Goal: Information Seeking & Learning: Learn about a topic

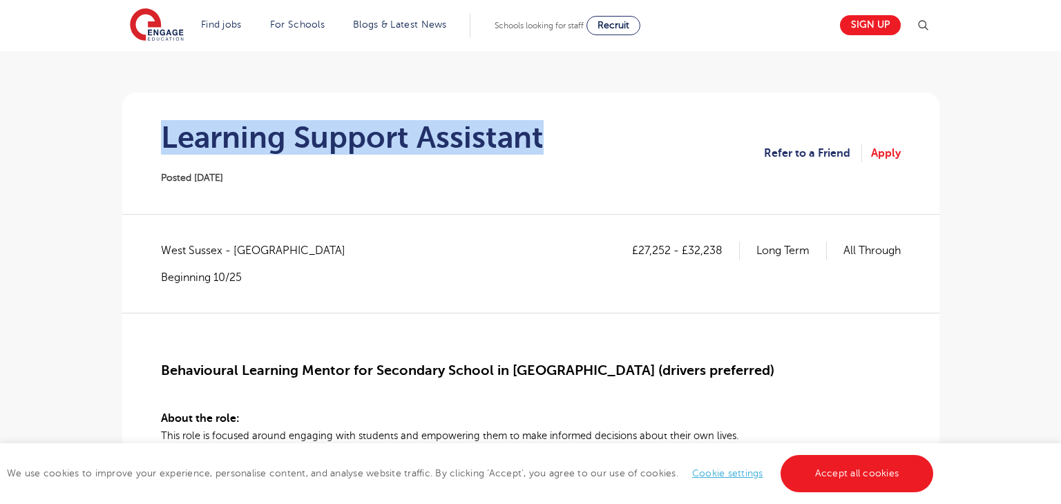
scroll to position [97, 0]
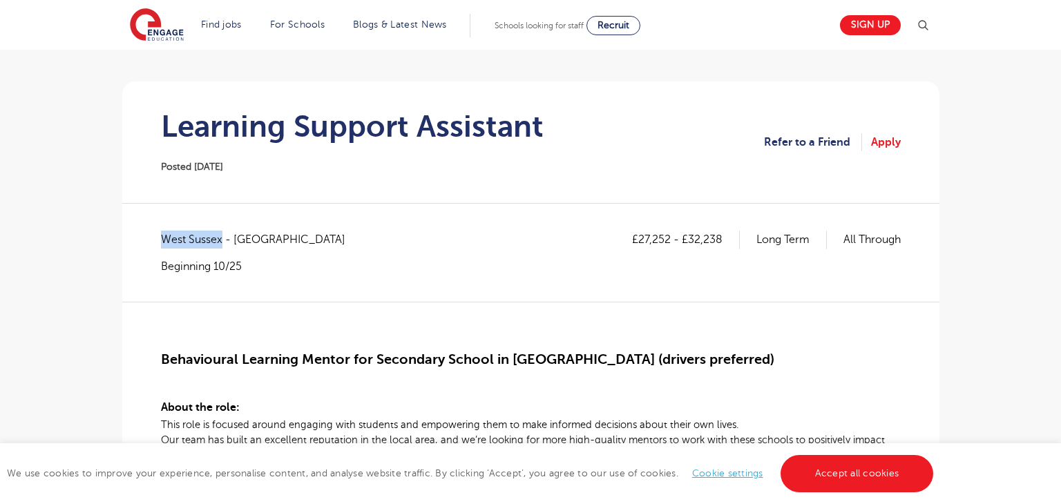
drag, startPoint x: 162, startPoint y: 240, endPoint x: 222, endPoint y: 238, distance: 59.4
click at [222, 238] on span "West Sussex - Horsham" at bounding box center [260, 240] width 198 height 18
copy span "West Sussex"
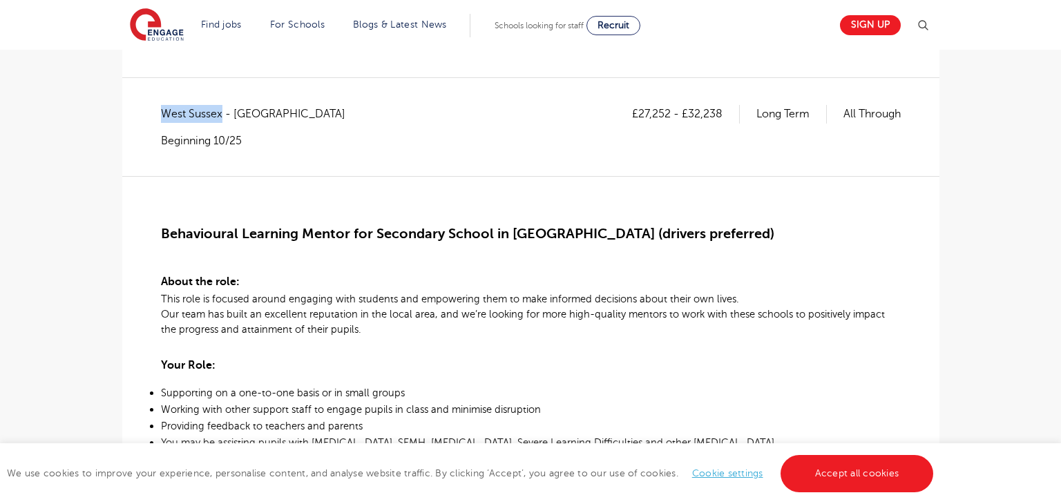
scroll to position [227, 0]
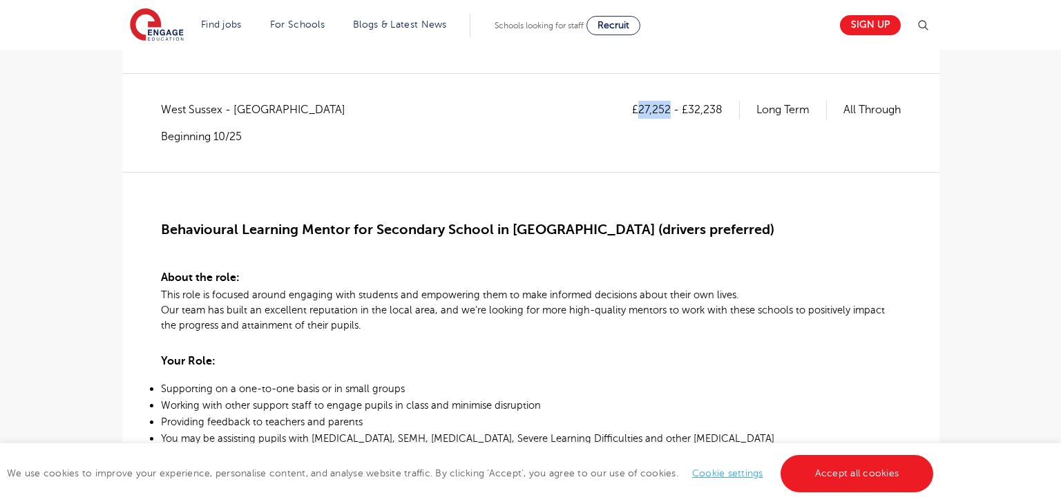
drag, startPoint x: 636, startPoint y: 106, endPoint x: 668, endPoint y: 107, distance: 31.8
click at [668, 107] on p "£27,252 - £32,238" at bounding box center [686, 110] width 108 height 18
copy p "27,252"
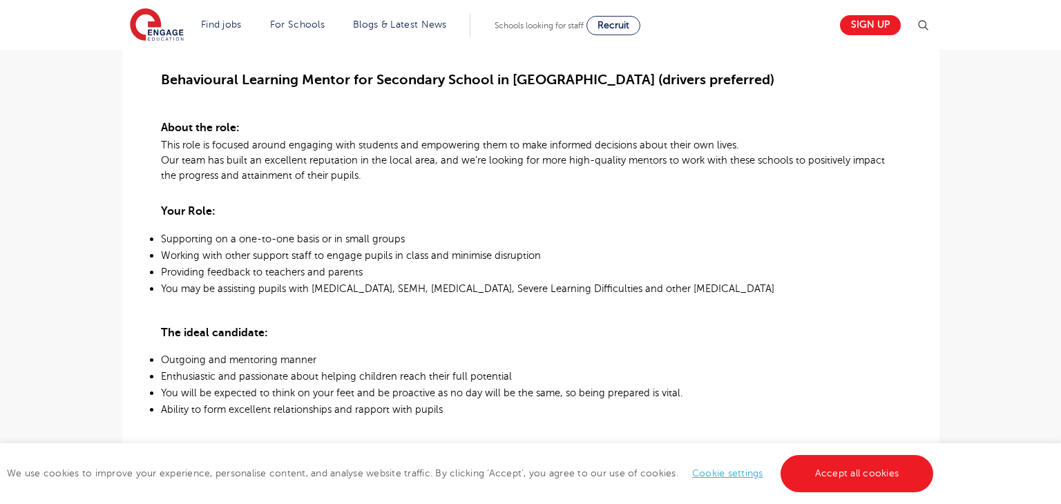
scroll to position [225, 0]
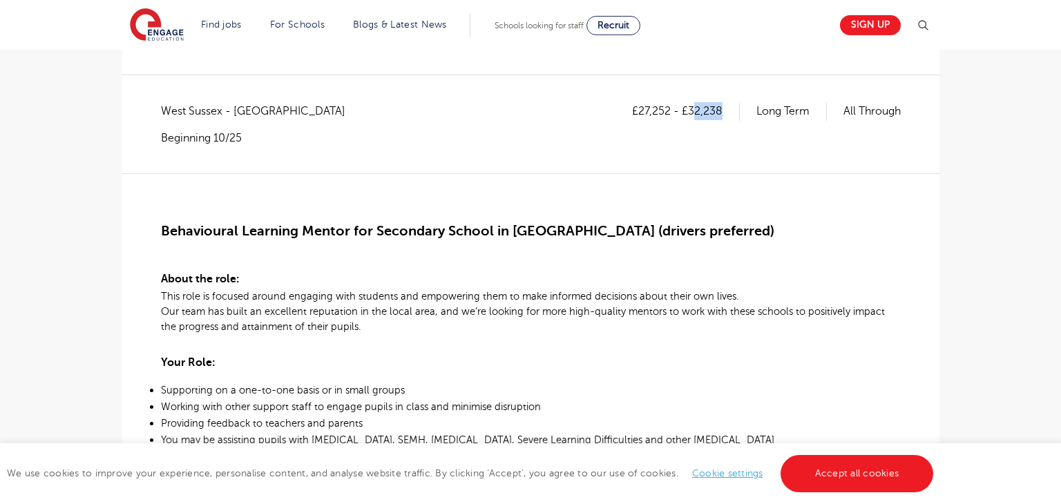
drag, startPoint x: 690, startPoint y: 108, endPoint x: 724, endPoint y: 113, distance: 34.8
click at [724, 113] on p "£27,252 - £32,238" at bounding box center [686, 111] width 108 height 18
click at [701, 139] on div "£27,252 - £32,238 Long Term All Through" at bounding box center [766, 123] width 269 height 43
click at [688, 111] on p "£27,252 - £32,238" at bounding box center [686, 111] width 108 height 18
drag, startPoint x: 688, startPoint y: 111, endPoint x: 715, endPoint y: 112, distance: 27.0
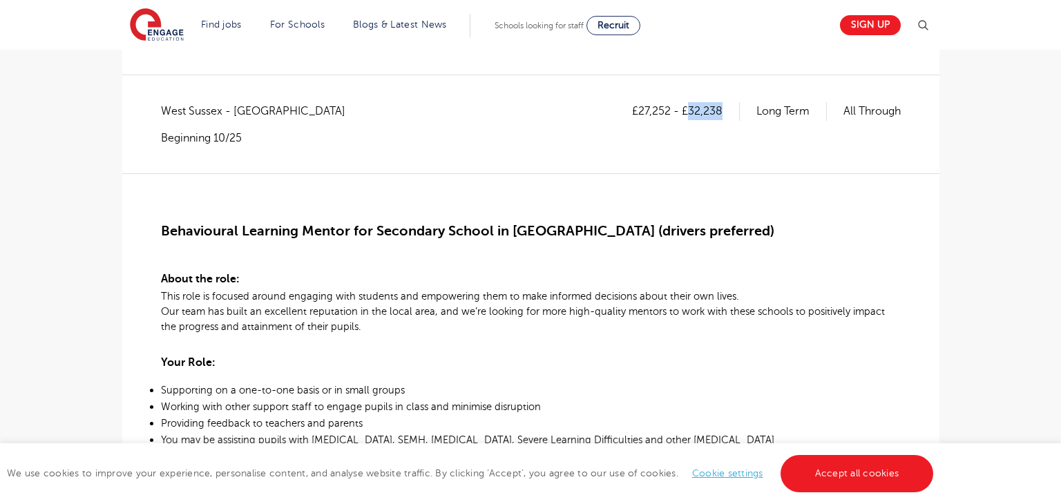
click at [715, 112] on p "£27,252 - £32,238" at bounding box center [686, 111] width 108 height 18
copy p "32,238"
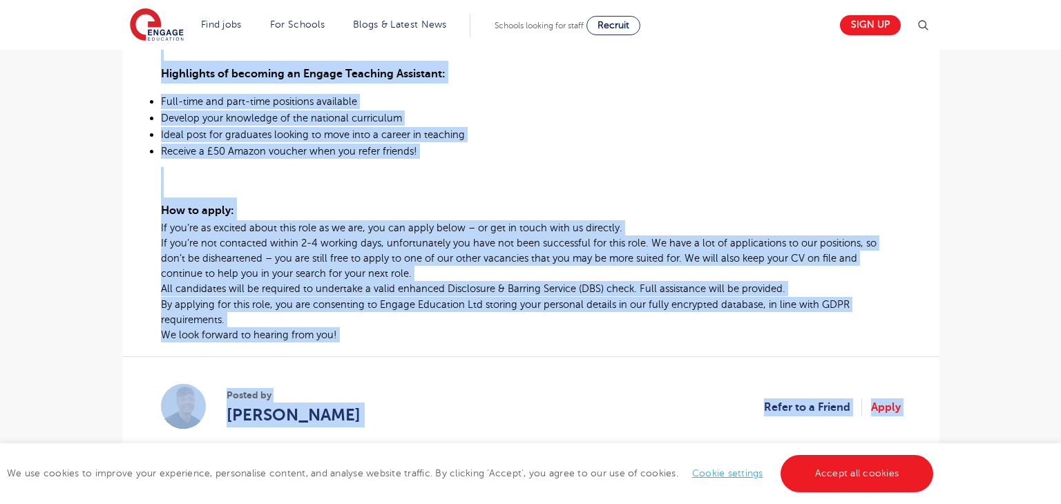
scroll to position [855, 0]
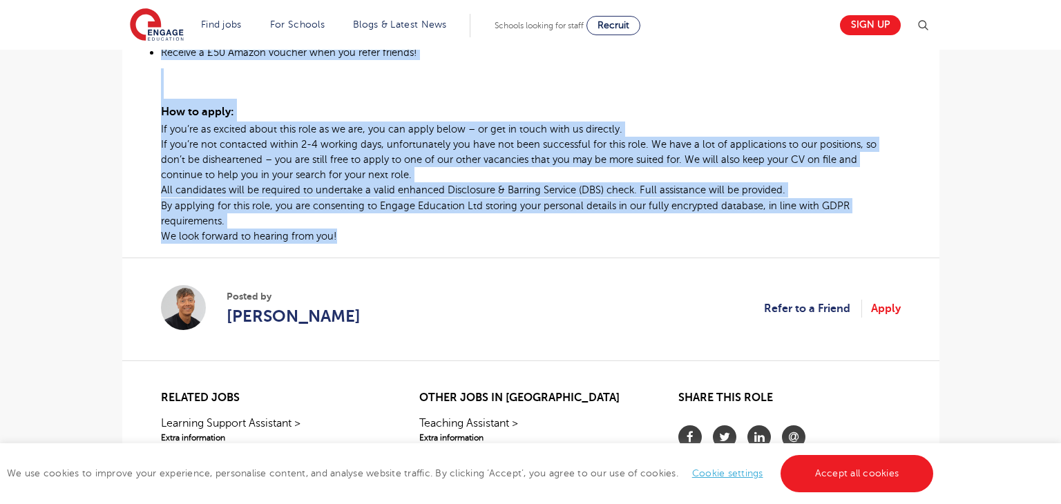
drag, startPoint x: 160, startPoint y: 227, endPoint x: 742, endPoint y: 240, distance: 582.0
copy div "Behavioural Learning Mentor for Secondary School in Horsham (drivers preferred)…"
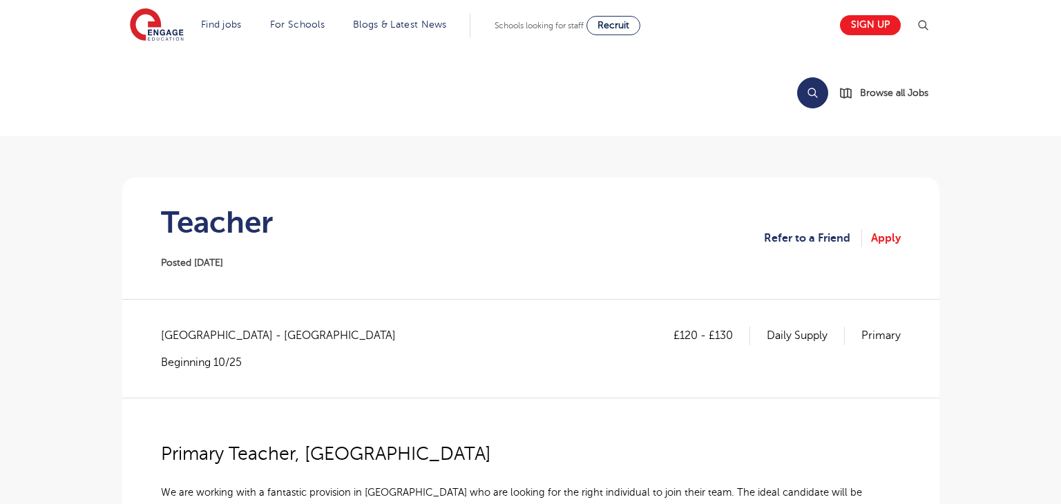
click at [269, 229] on h1 "Teacher" at bounding box center [217, 222] width 112 height 35
click at [252, 237] on h1 "Teacher" at bounding box center [217, 222] width 112 height 35
click at [246, 229] on h1 "Teacher" at bounding box center [217, 222] width 112 height 35
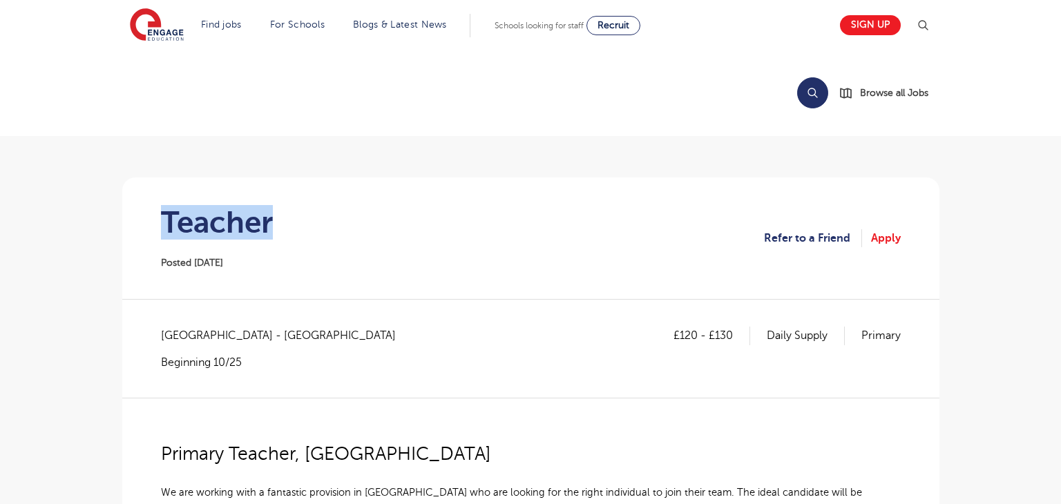
click at [246, 229] on h1 "Teacher" at bounding box center [217, 222] width 112 height 35
copy h1 "Teacher"
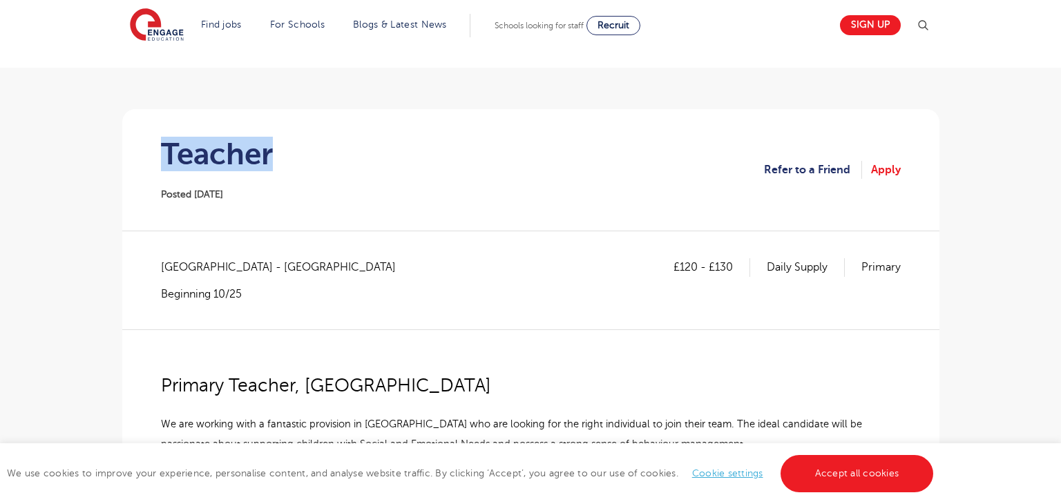
scroll to position [88, 0]
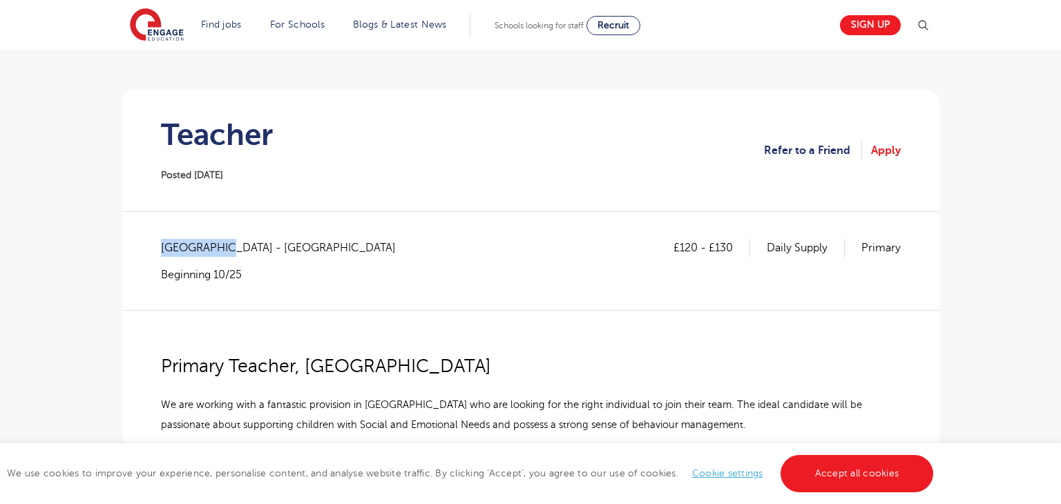
drag, startPoint x: 161, startPoint y: 247, endPoint x: 218, endPoint y: 247, distance: 56.7
click at [218, 247] on span "East Sussex - Wealden" at bounding box center [285, 248] width 249 height 18
copy span "East Sussex"
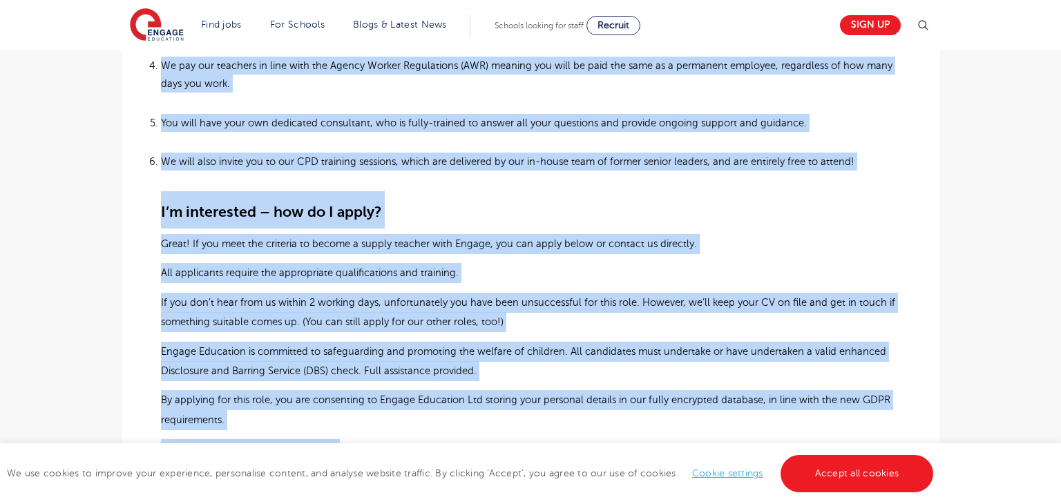
scroll to position [1213, 0]
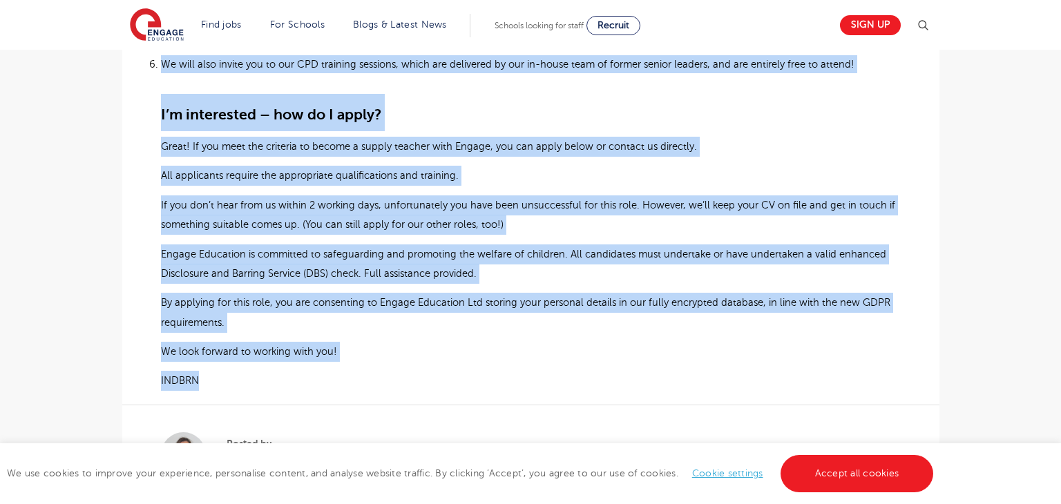
drag, startPoint x: 162, startPoint y: 161, endPoint x: 340, endPoint y: 363, distance: 268.8
copy div "Primary Teacher, Eastbourne We are working with a fantastic provision in Eastbo…"
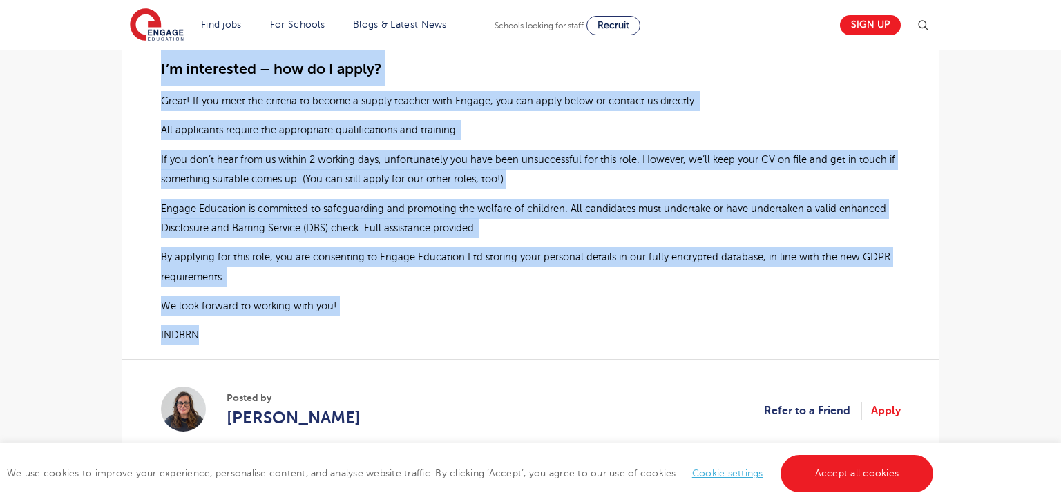
scroll to position [1279, 0]
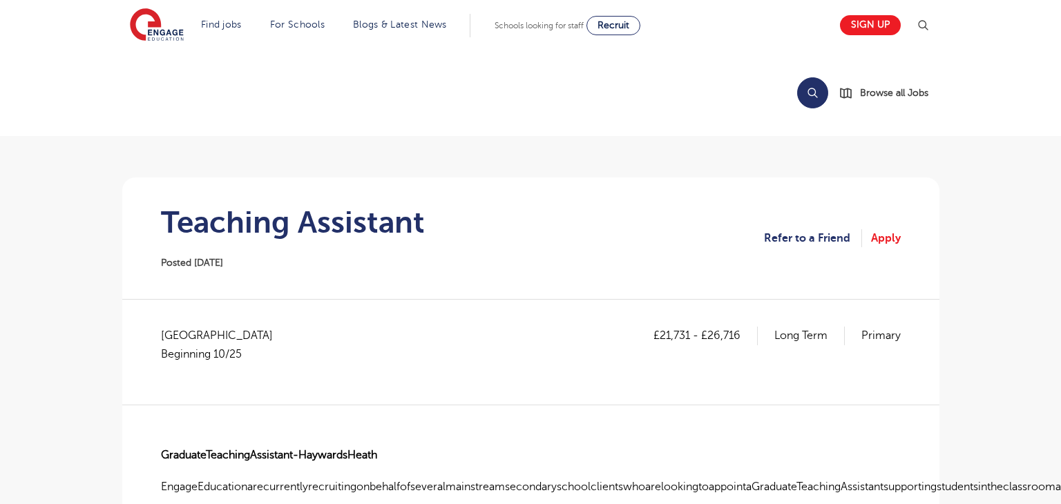
scroll to position [242, 0]
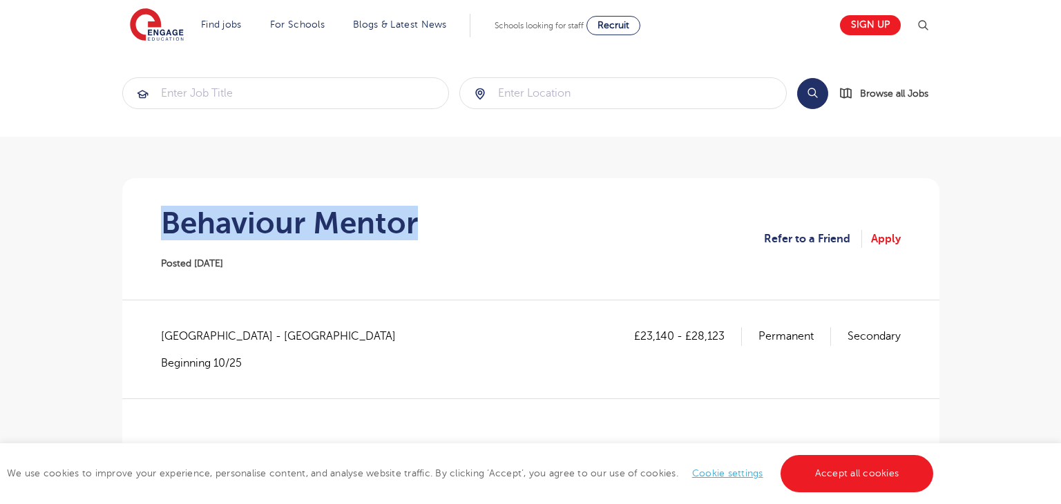
drag, startPoint x: 167, startPoint y: 223, endPoint x: 415, endPoint y: 225, distance: 248.1
click at [415, 225] on h1 "Behaviour Mentor" at bounding box center [289, 223] width 257 height 35
copy h1 "Behaviour Mentor"
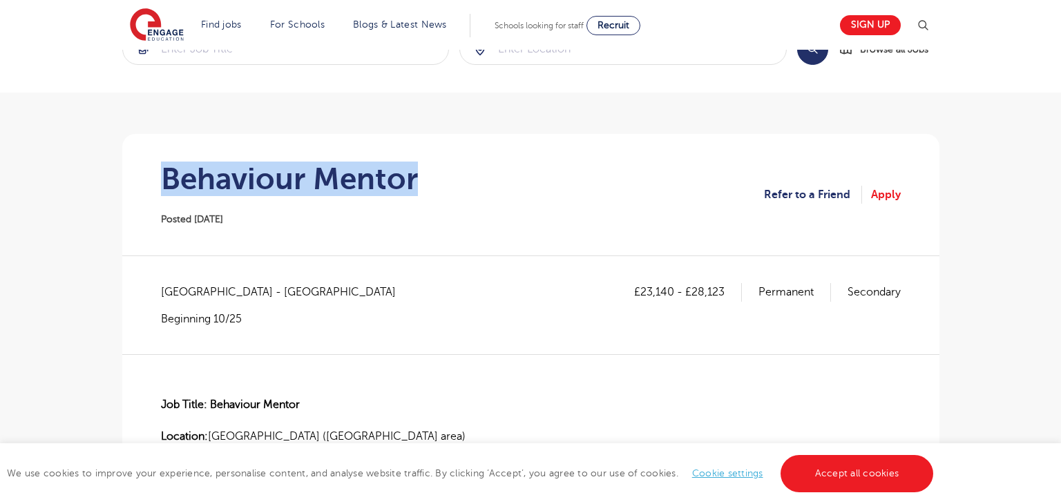
scroll to position [108, 0]
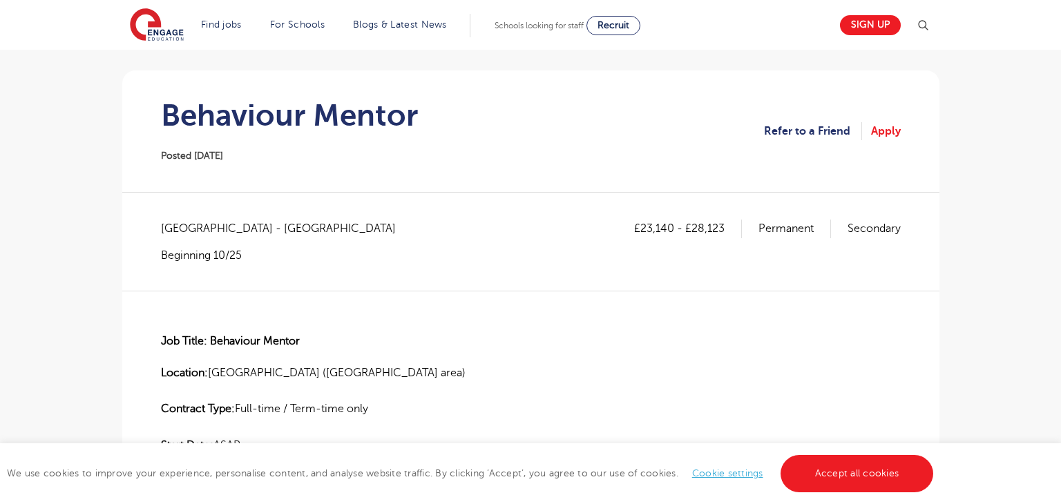
click at [182, 227] on span "Hertfordshire - Hertsmere" at bounding box center [285, 229] width 249 height 18
copy span "Hertfordshire"
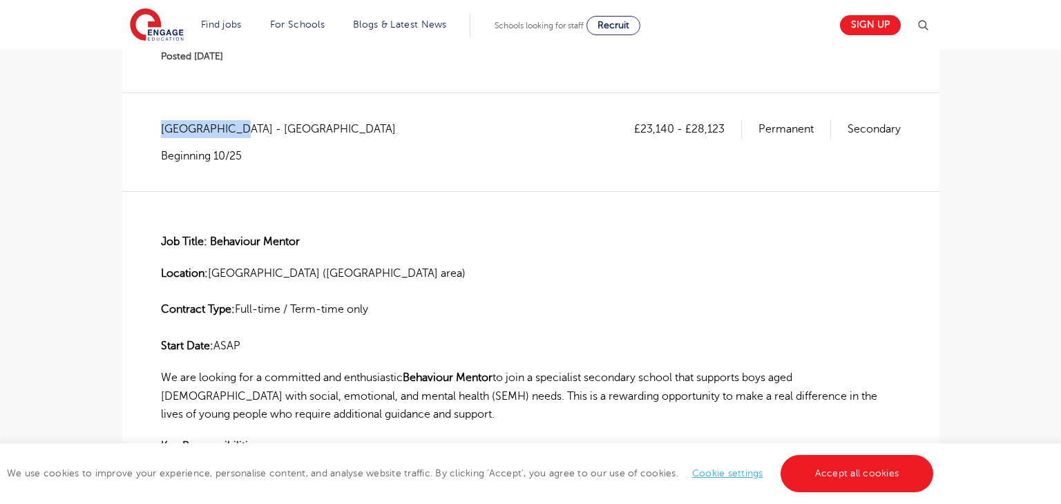
scroll to position [210, 0]
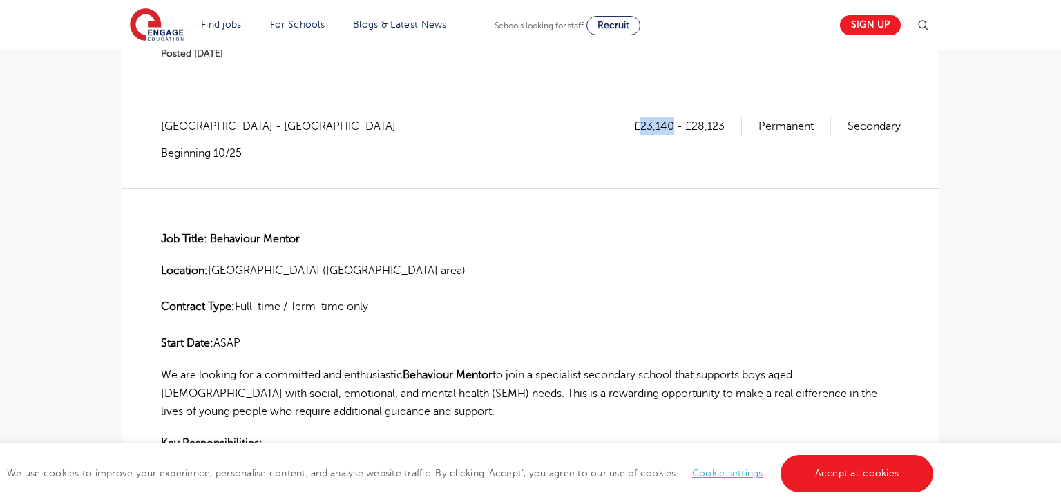
drag, startPoint x: 640, startPoint y: 128, endPoint x: 674, endPoint y: 129, distance: 34.6
click at [674, 129] on p "£23,140 - £28,123" at bounding box center [688, 126] width 108 height 18
copy p "23,140"
drag, startPoint x: 693, startPoint y: 124, endPoint x: 729, endPoint y: 123, distance: 35.9
click at [729, 123] on p "£23,140 - £28,123" at bounding box center [688, 126] width 108 height 18
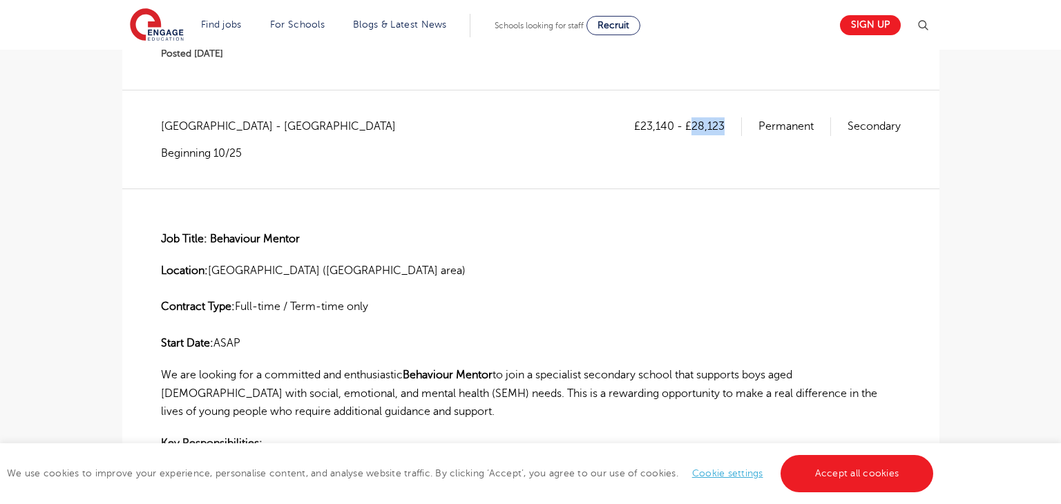
copy p "28,123"
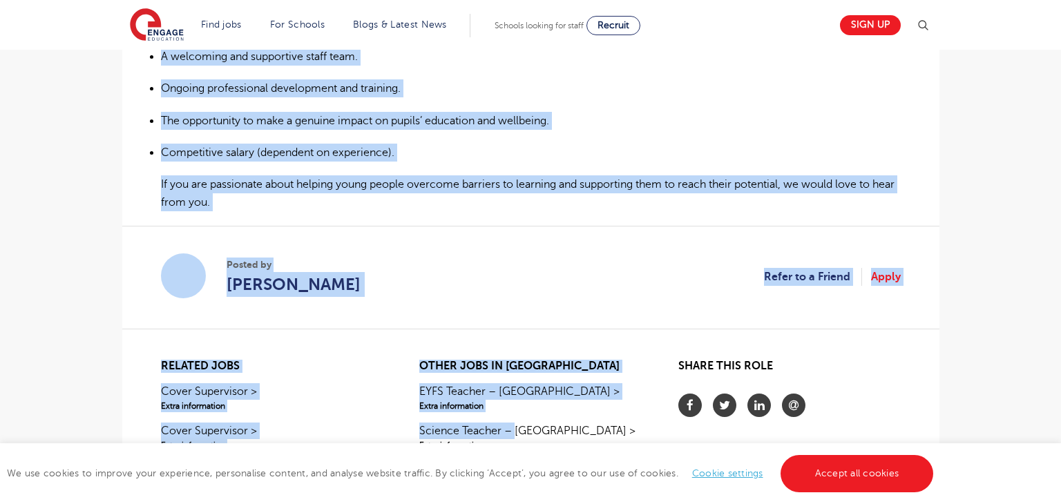
scroll to position [1095, 0]
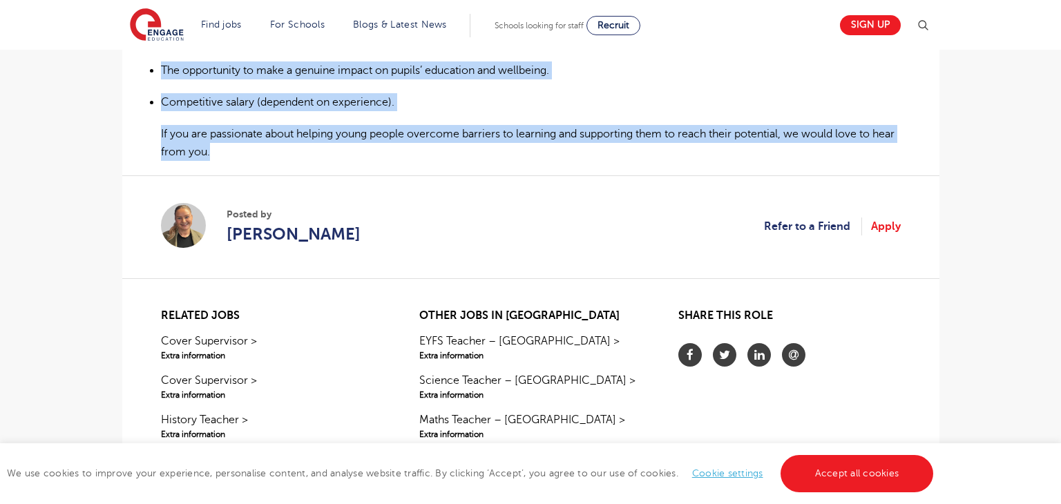
drag, startPoint x: 162, startPoint y: 237, endPoint x: 623, endPoint y: 154, distance: 468.3
copy div "Job Title: Behaviour Mentor Location: Hertfordshire (Watford area) Contract Typ…"
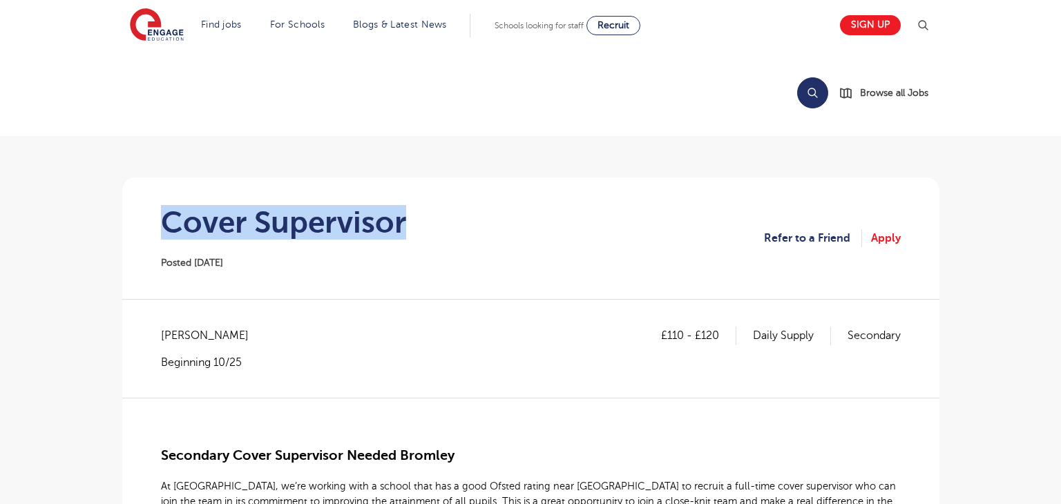
drag, startPoint x: 165, startPoint y: 220, endPoint x: 413, endPoint y: 220, distance: 248.1
click at [413, 220] on section "Cover Supervisor Posted [DATE] Refer to a Friend Apply" at bounding box center [530, 239] width 795 height 122
copy h1 "Cover Supervisor"
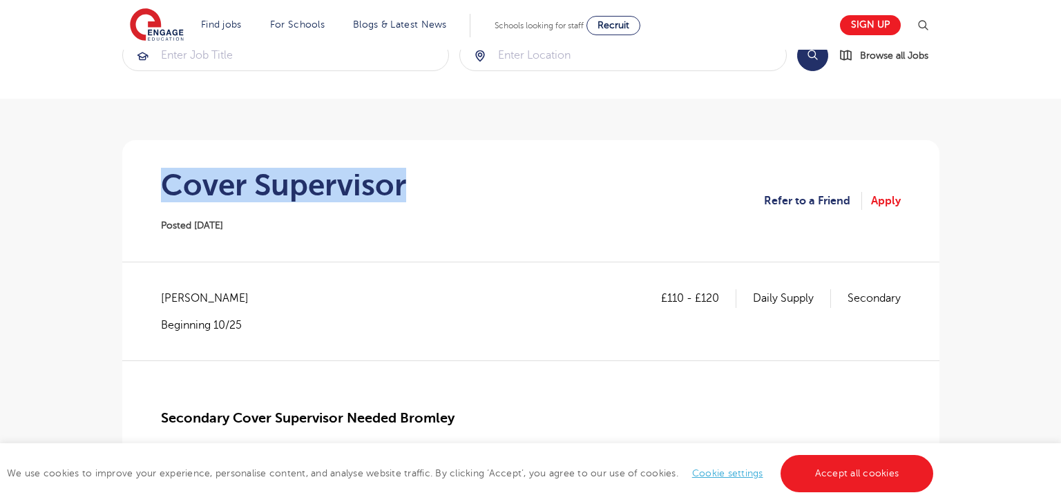
scroll to position [64, 0]
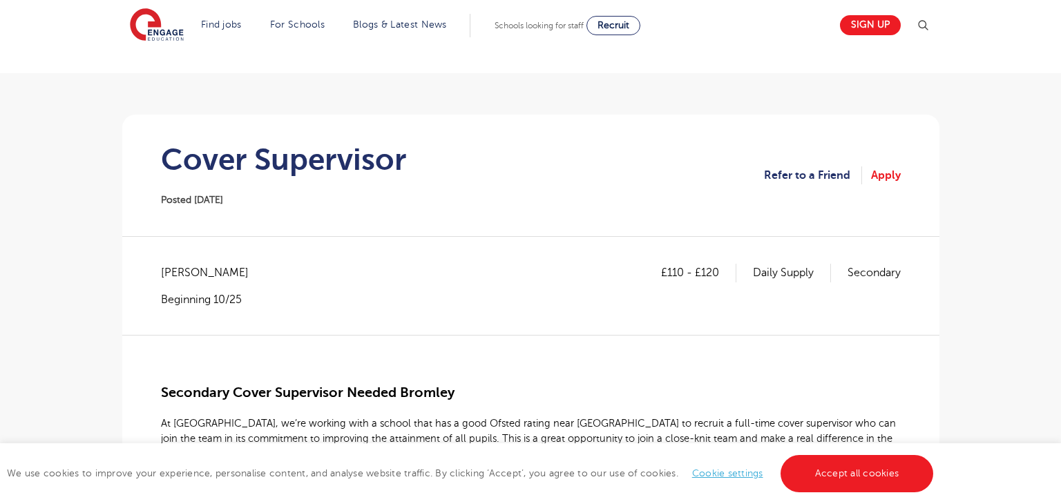
click at [189, 273] on span "[PERSON_NAME]" at bounding box center [212, 273] width 102 height 18
copy span "Bromley"
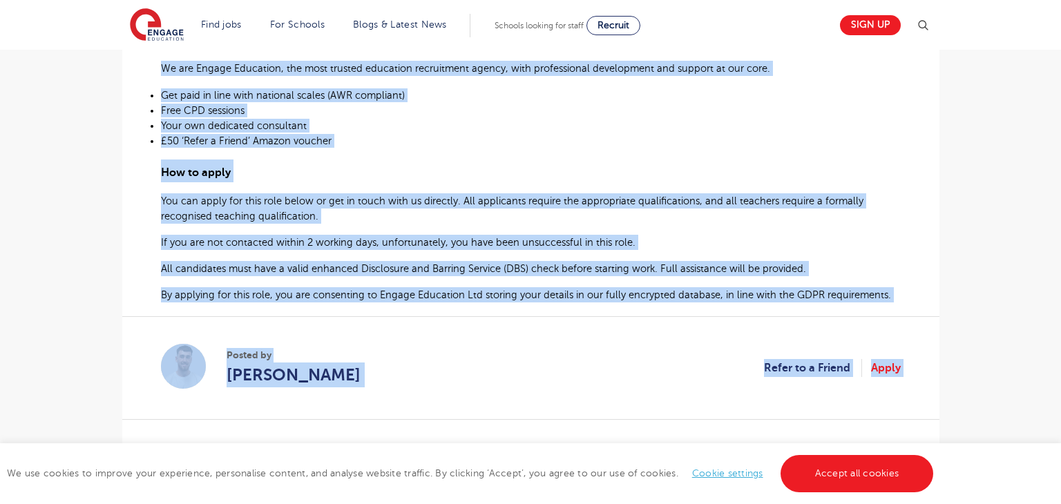
scroll to position [984, 0]
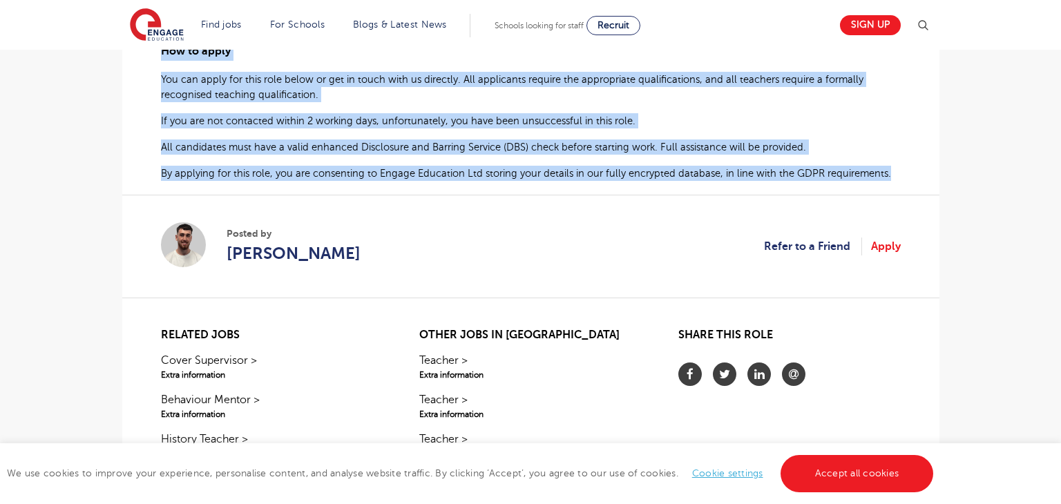
drag, startPoint x: 164, startPoint y: 245, endPoint x: 893, endPoint y: 172, distance: 732.7
copy div "Secondary Cover Supervisor Needed Bromley At Engage, we’re working with a schoo…"
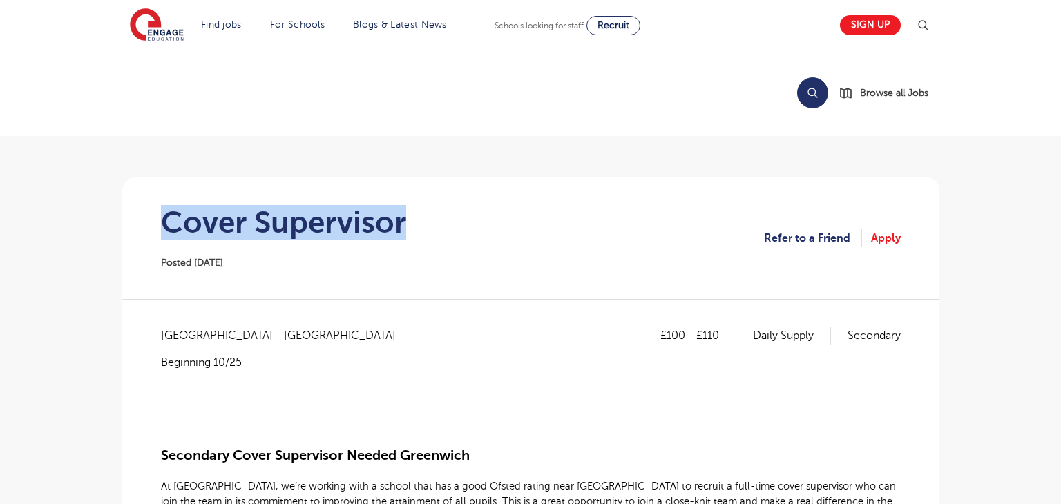
drag, startPoint x: 161, startPoint y: 228, endPoint x: 442, endPoint y: 230, distance: 281.2
click at [442, 230] on section "Cover Supervisor Posted 01/10/25 Refer to a Friend Apply" at bounding box center [530, 239] width 795 height 122
copy h1 "Cover Supervisor"
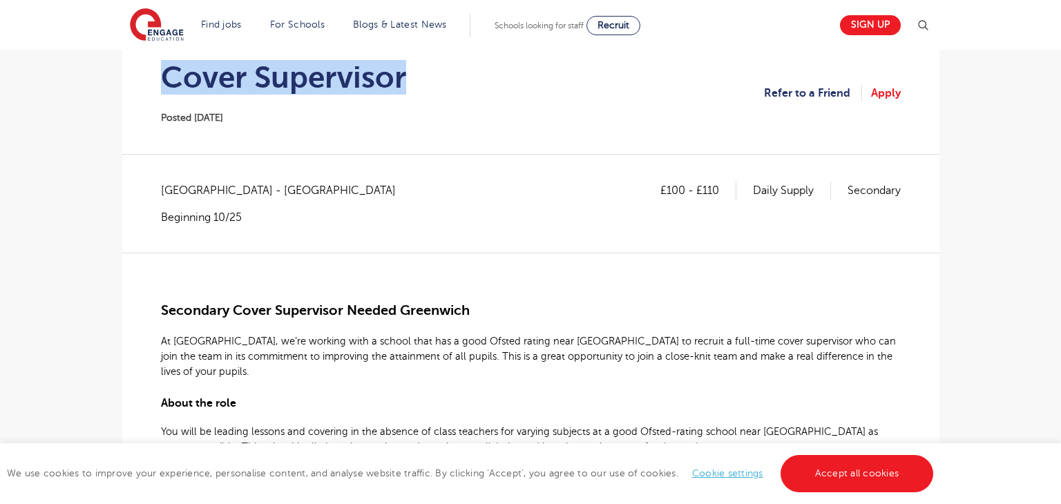
scroll to position [146, 0]
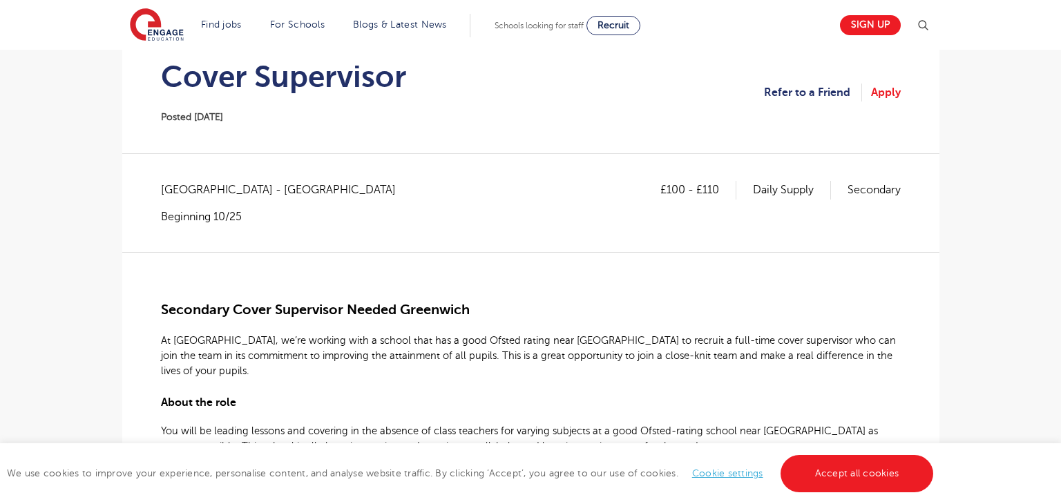
click at [186, 194] on span "Greenwich - Greenwich" at bounding box center [285, 190] width 249 height 18
click at [187, 194] on span "[GEOGRAPHIC_DATA] - [GEOGRAPHIC_DATA]" at bounding box center [285, 190] width 249 height 18
copy span "Greenwich"
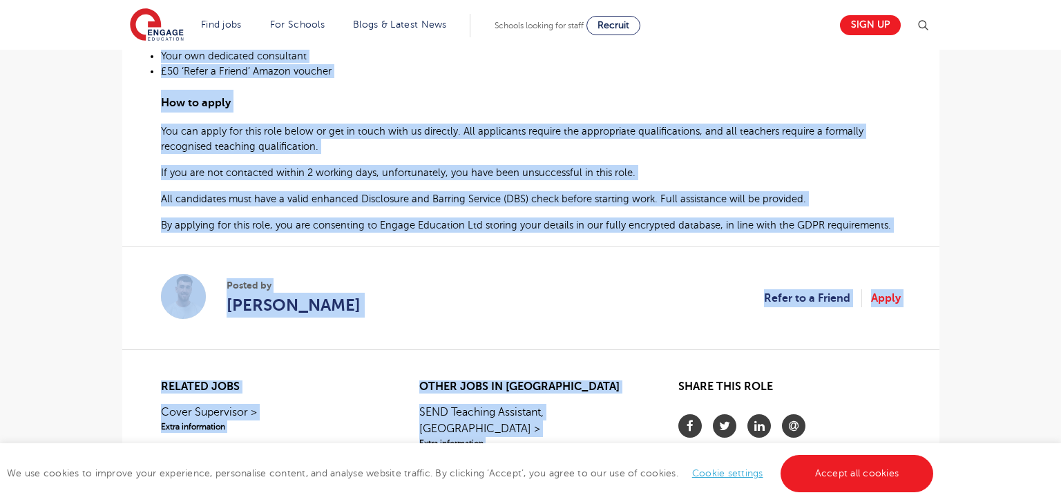
scroll to position [934, 0]
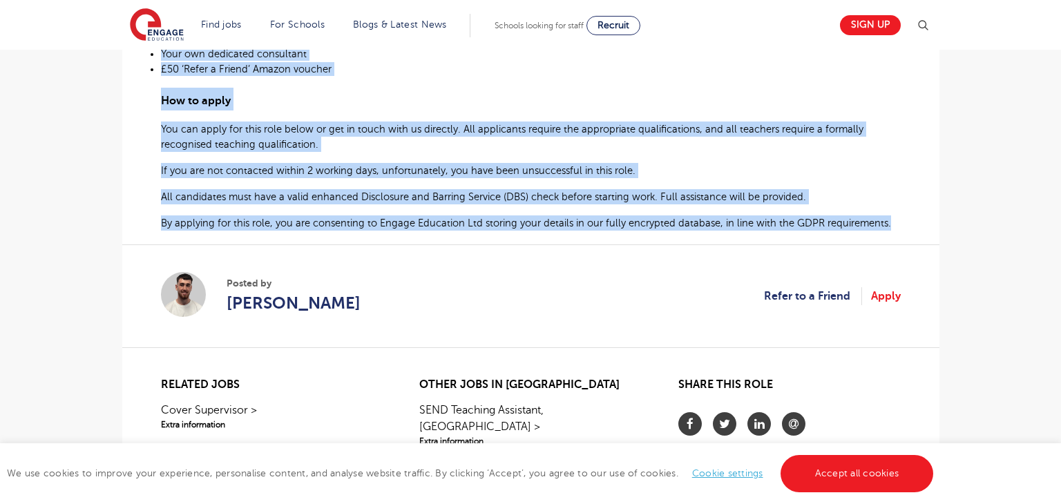
drag, startPoint x: 160, startPoint y: 256, endPoint x: 910, endPoint y: 213, distance: 751.0
copy div "Secondary Cover Supervisor Needed Greenwich At Engage, we’re working with a sch…"
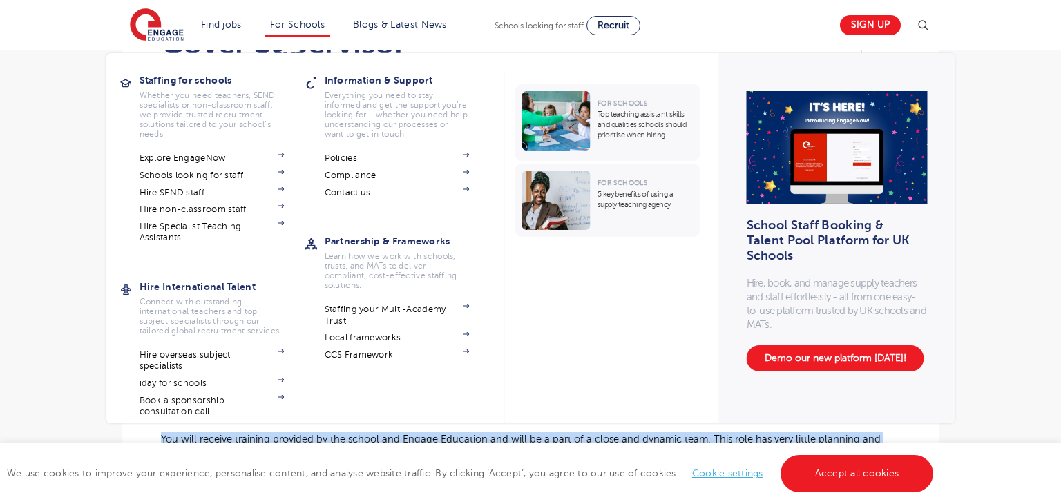
scroll to position [188, 0]
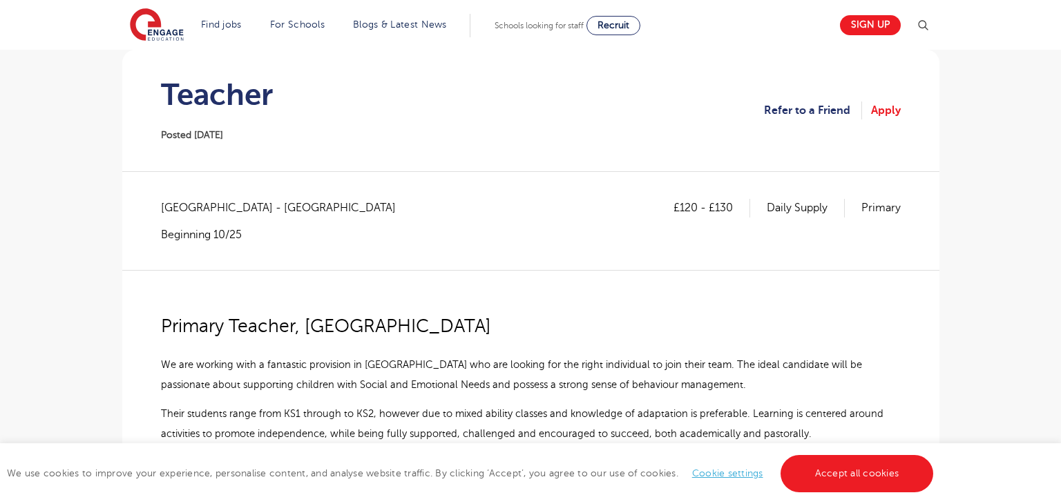
scroll to position [113, 0]
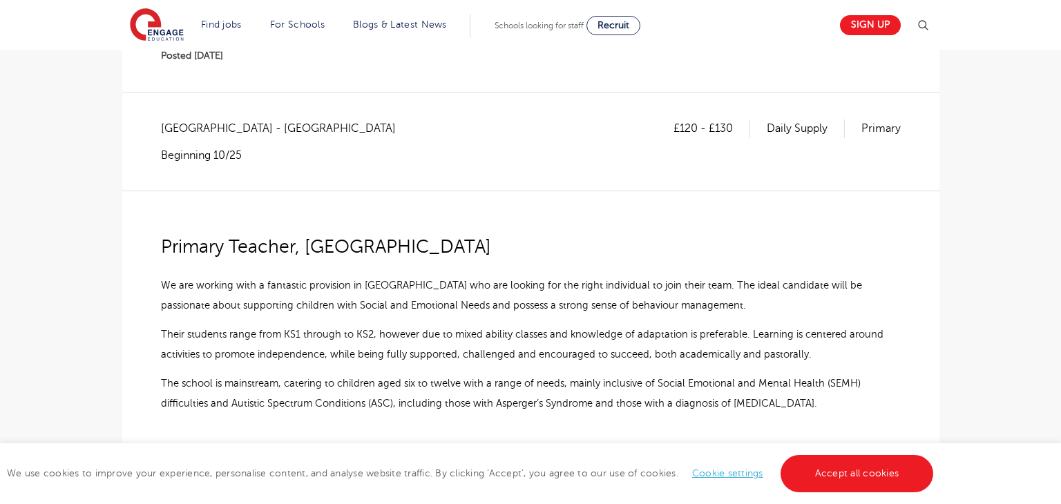
scroll to position [205, 0]
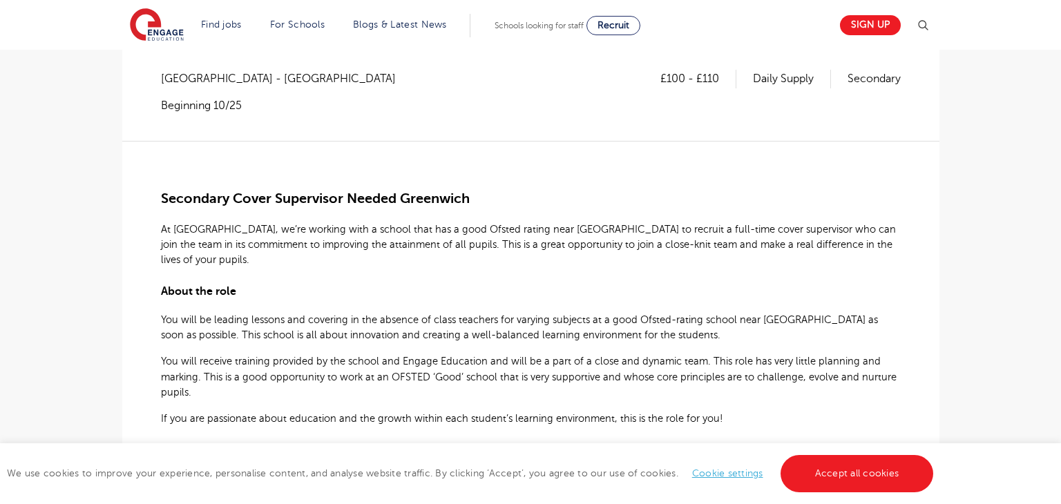
scroll to position [241, 0]
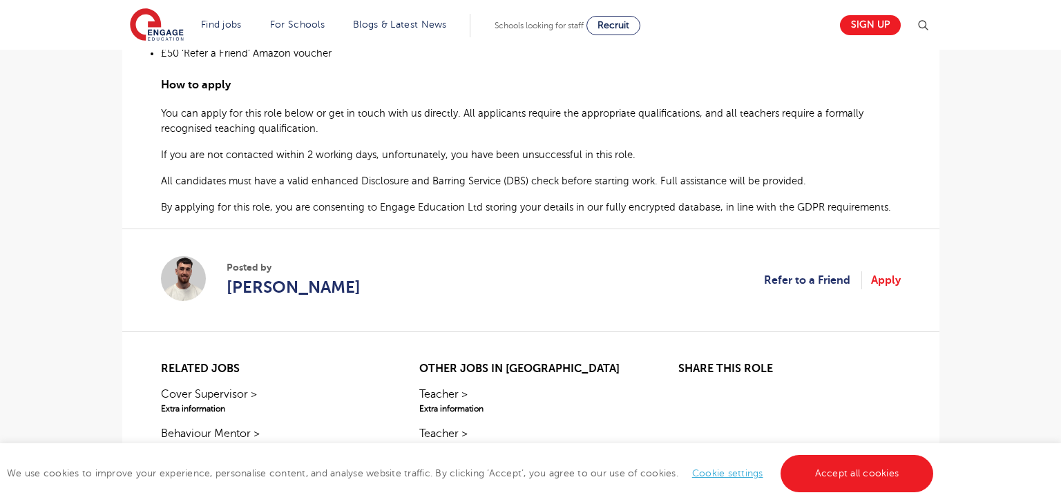
scroll to position [951, 0]
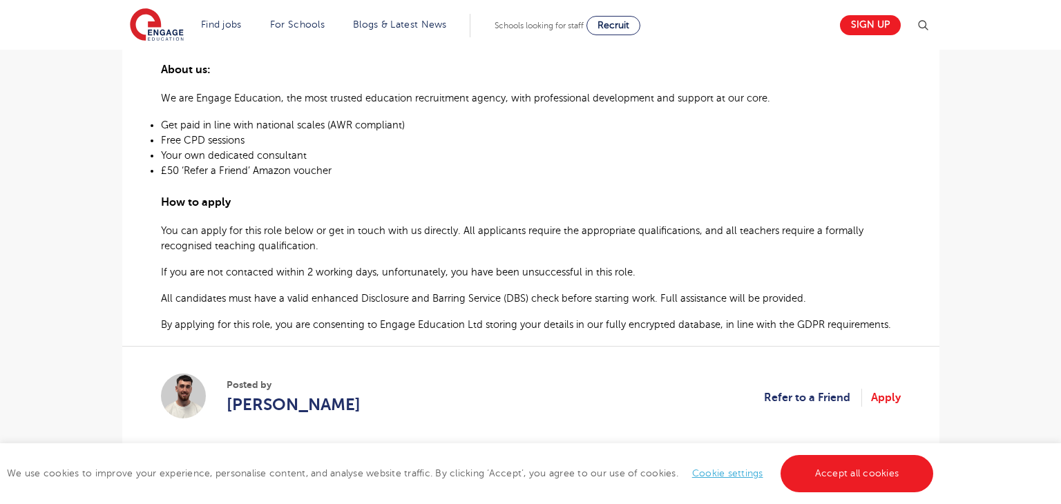
scroll to position [833, 0]
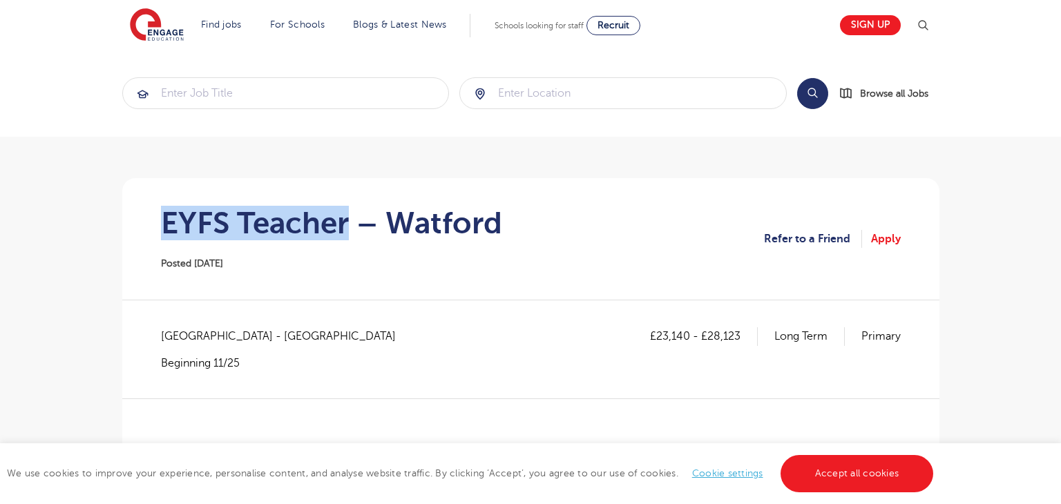
drag, startPoint x: 158, startPoint y: 225, endPoint x: 350, endPoint y: 225, distance: 191.4
click at [350, 225] on section "EYFS Teacher – Watford Posted [DATE] Refer to a Friend Apply" at bounding box center [530, 239] width 795 height 122
copy h1 "EYFS Teacher"
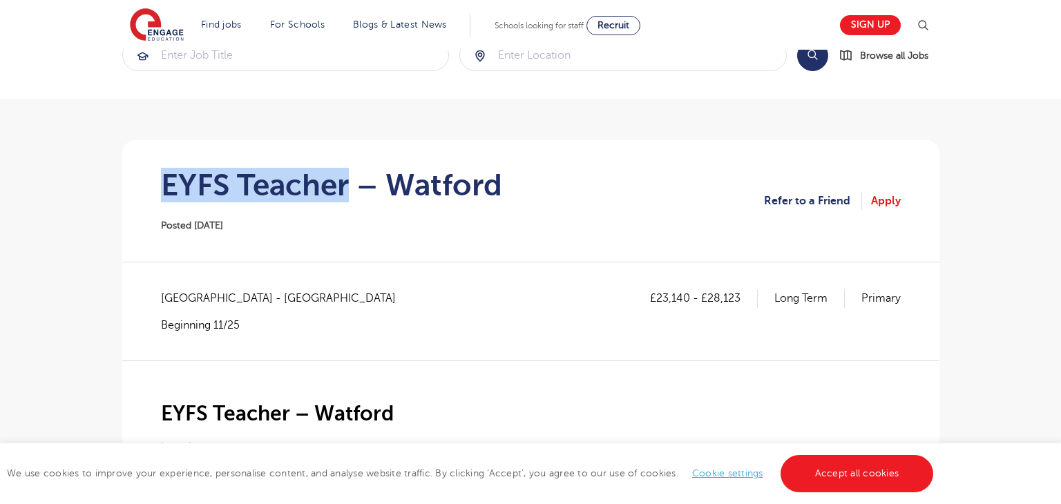
scroll to position [144, 0]
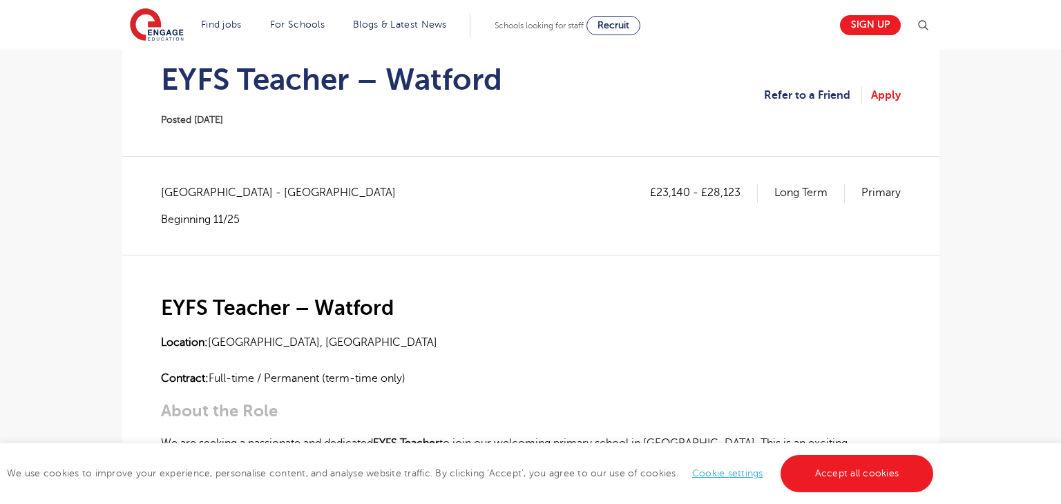
click at [187, 193] on span "[GEOGRAPHIC_DATA] - [GEOGRAPHIC_DATA]" at bounding box center [285, 193] width 249 height 18
copy span "[GEOGRAPHIC_DATA]"
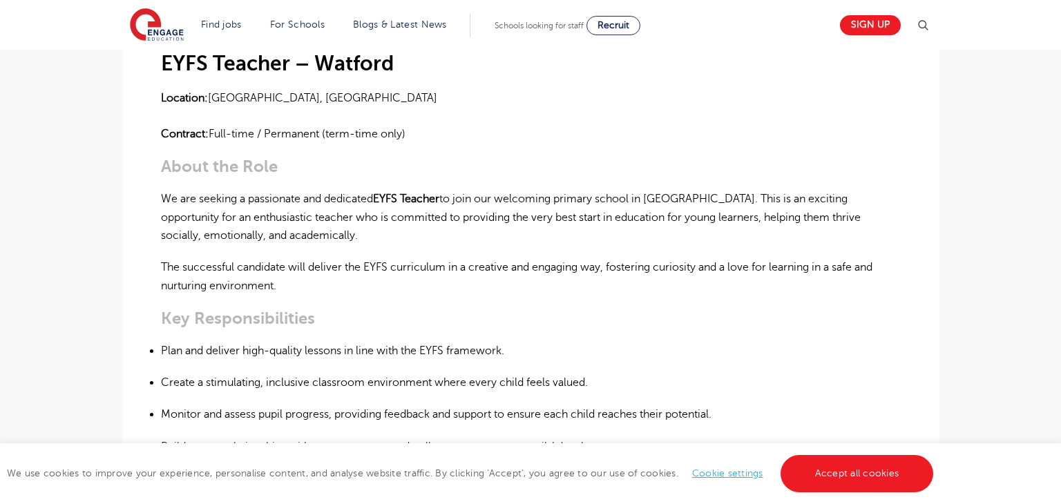
scroll to position [185, 0]
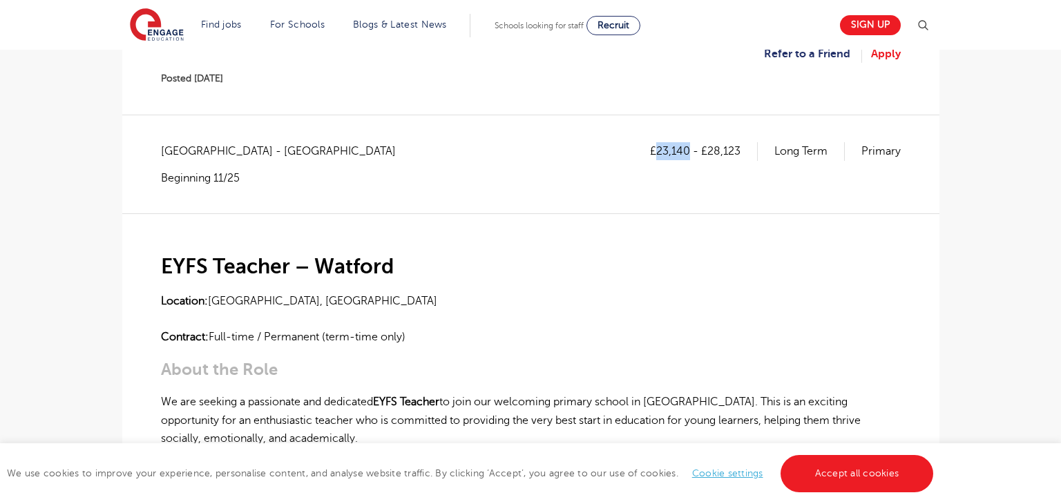
drag, startPoint x: 656, startPoint y: 152, endPoint x: 690, endPoint y: 153, distance: 34.6
click at [690, 153] on p "£23,140 - £28,123" at bounding box center [704, 151] width 108 height 18
copy p "23,140"
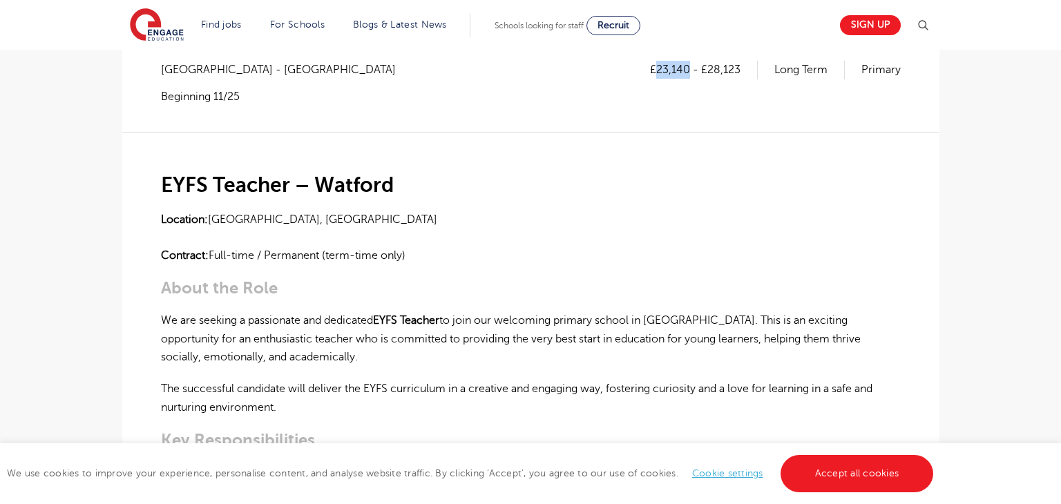
scroll to position [267, 0]
drag, startPoint x: 708, startPoint y: 68, endPoint x: 746, endPoint y: 69, distance: 38.7
click at [746, 69] on p "£23,140 - £28,123" at bounding box center [704, 69] width 108 height 18
copy p "28,123"
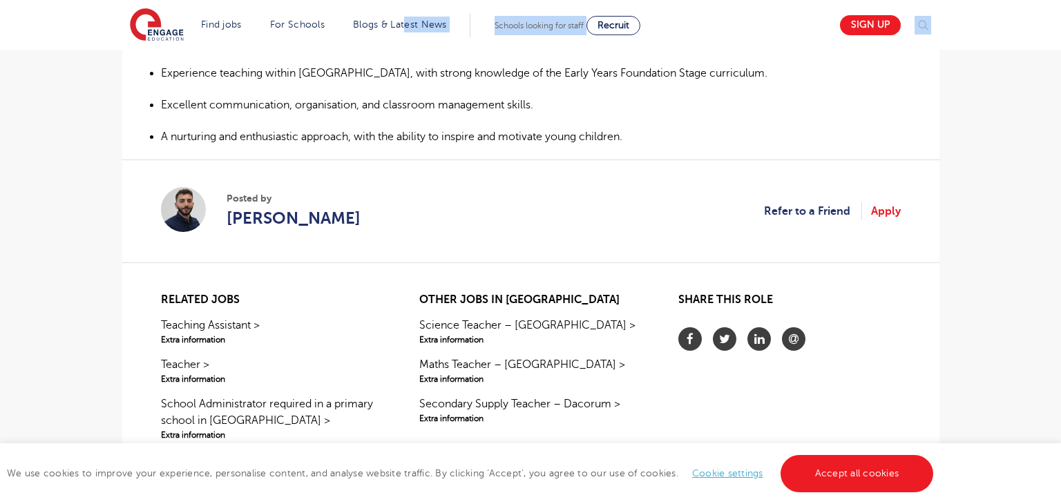
scroll to position [890, 0]
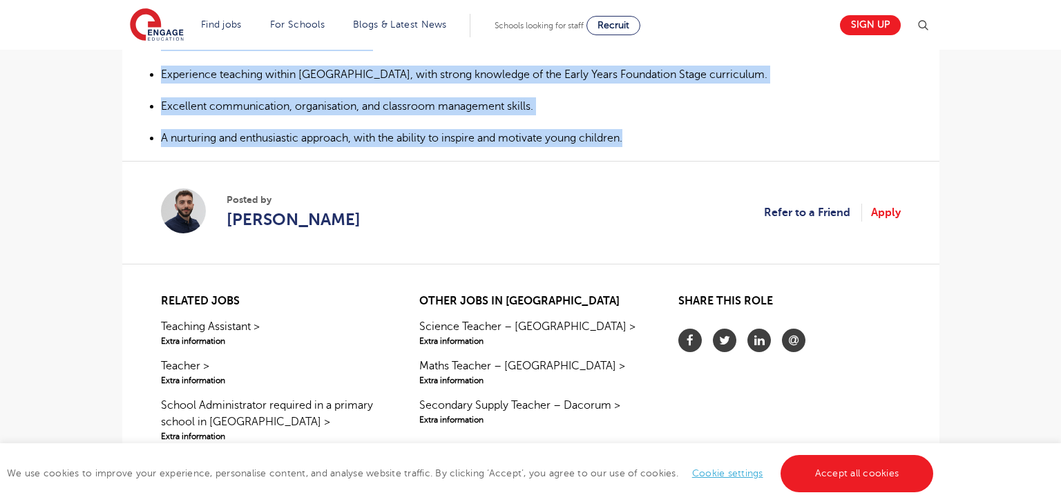
drag, startPoint x: 163, startPoint y: 187, endPoint x: 674, endPoint y: 140, distance: 512.7
copy div "EYFS Teacher – Watford Location: Watford, Hertfordshire Contract: Full-time / P…"
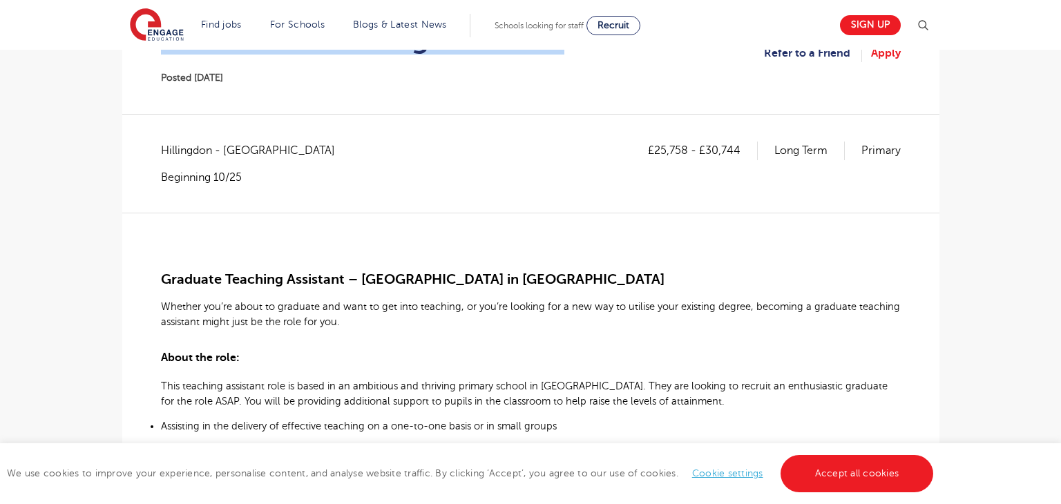
scroll to position [137, 0]
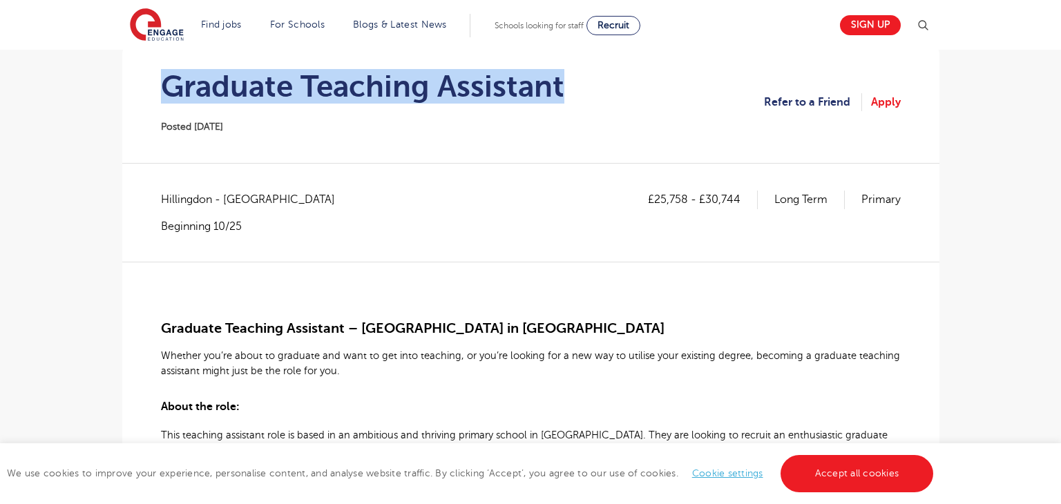
click at [171, 203] on span "Hillingdon - Hillingdon" at bounding box center [255, 200] width 188 height 18
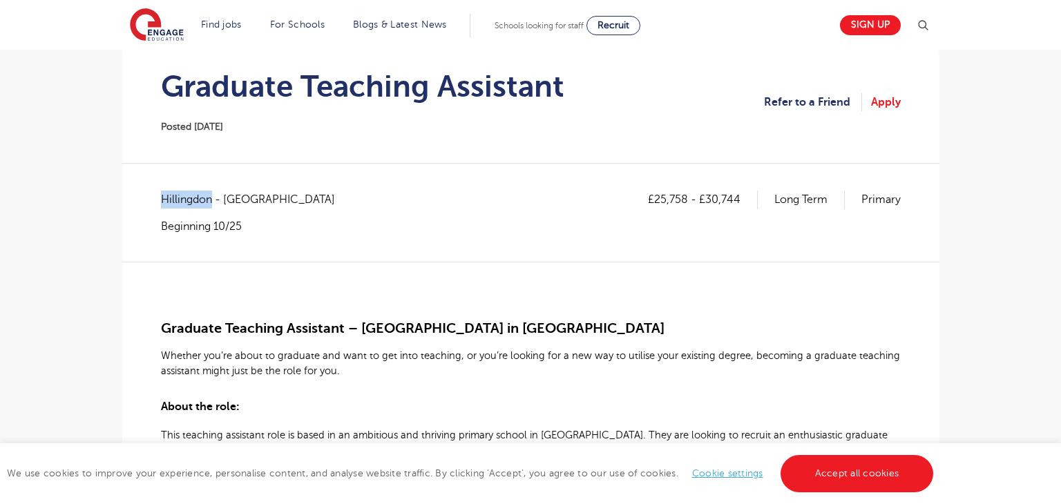
click at [171, 203] on span "Hillingdon - Hillingdon" at bounding box center [255, 200] width 188 height 18
copy span "Hillingdon"
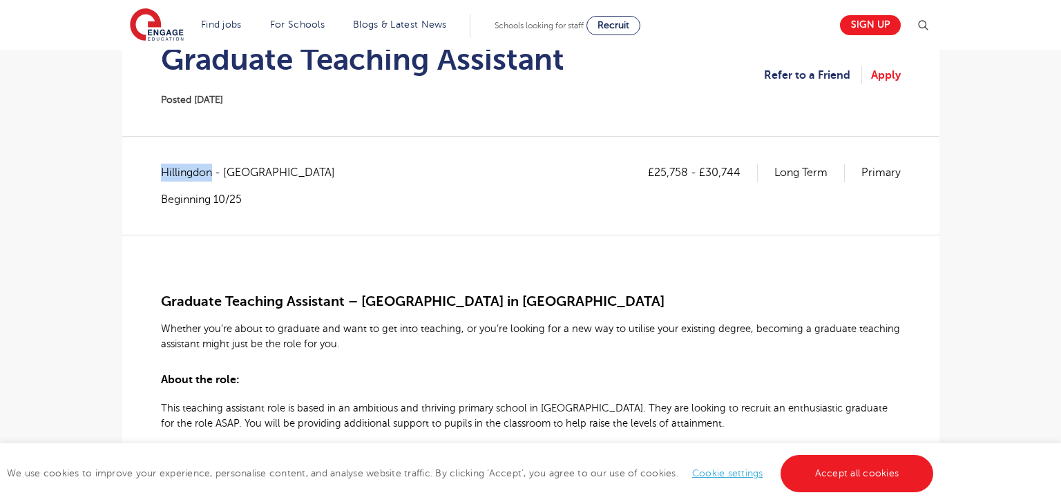
scroll to position [195, 0]
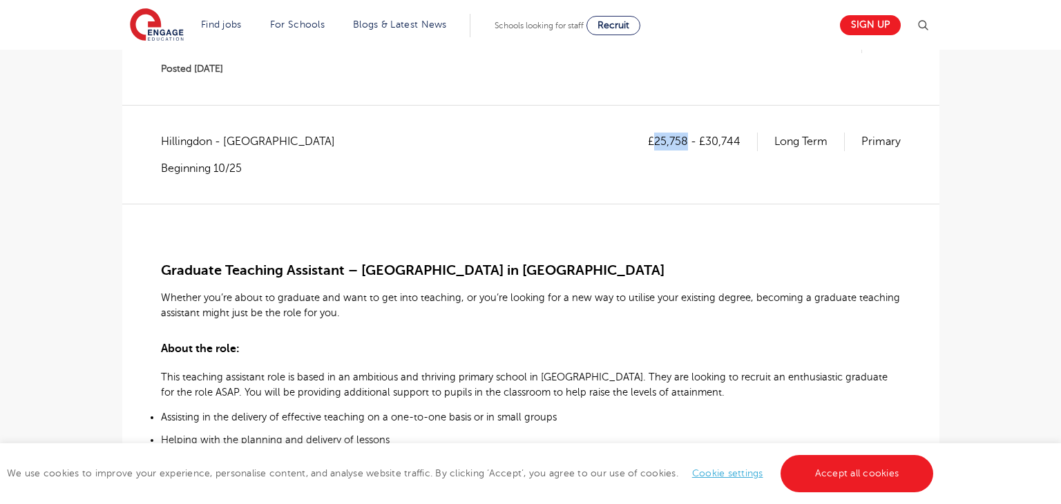
drag, startPoint x: 656, startPoint y: 140, endPoint x: 685, endPoint y: 140, distance: 29.0
click at [685, 140] on p "£25,758 - £30,744" at bounding box center [703, 142] width 110 height 18
copy p "25,758"
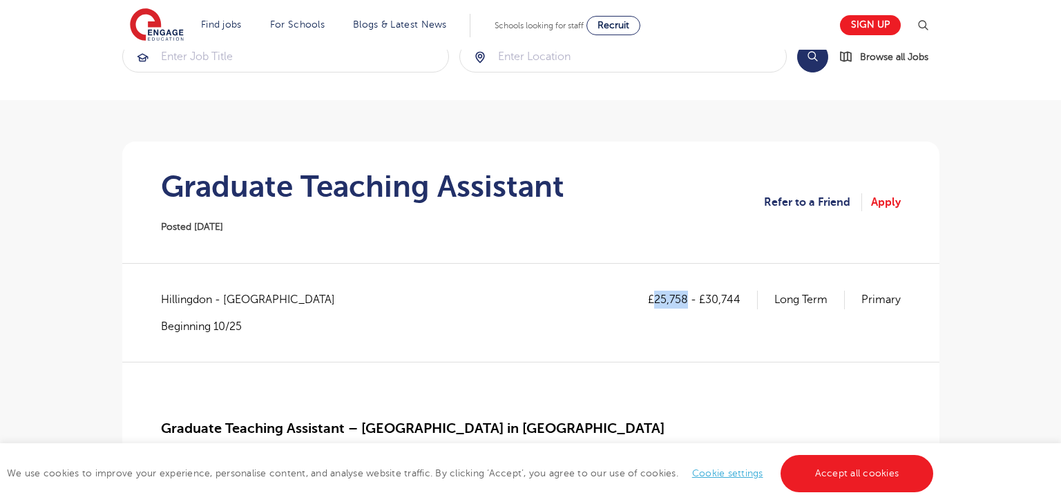
scroll to position [10, 0]
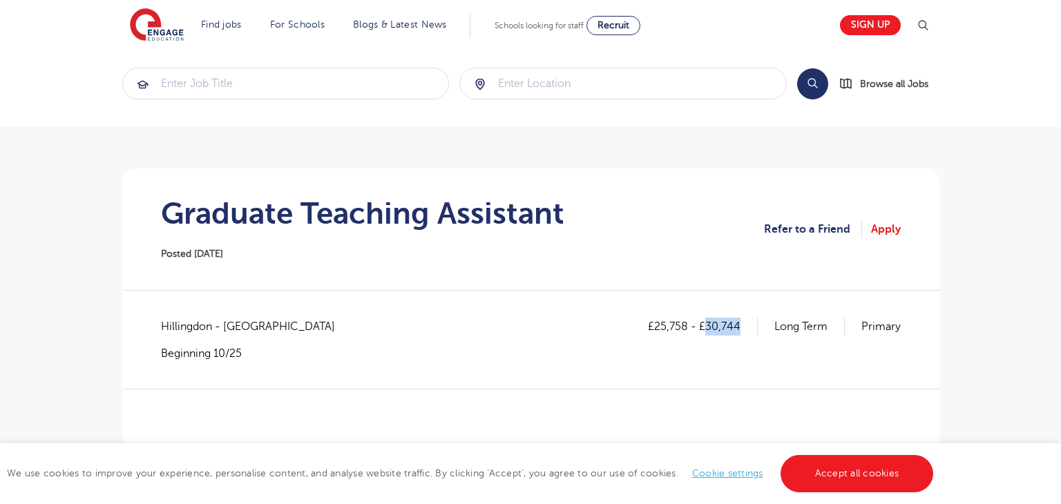
drag, startPoint x: 708, startPoint y: 322, endPoint x: 755, endPoint y: 324, distance: 46.3
click at [755, 324] on p "£25,758 - £30,744" at bounding box center [703, 327] width 110 height 18
copy p "30,744"
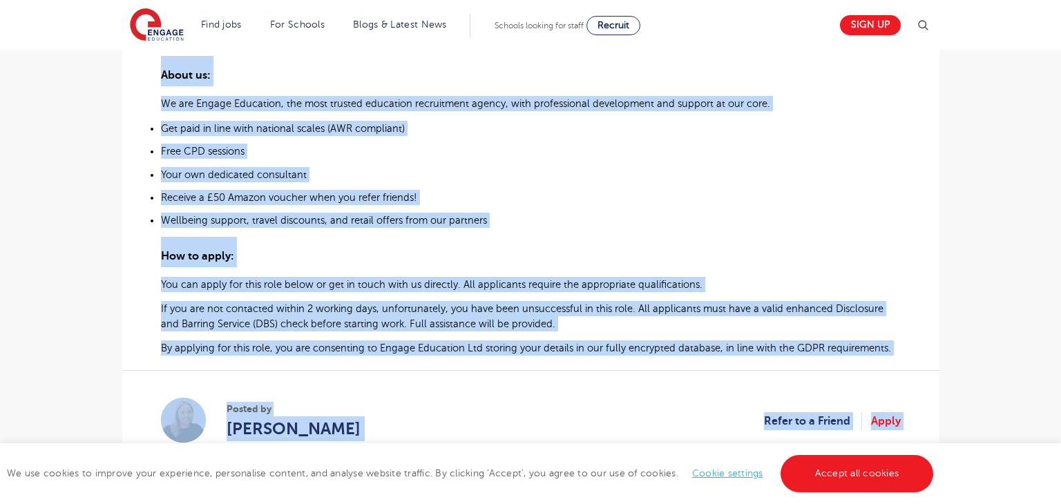
scroll to position [890, 0]
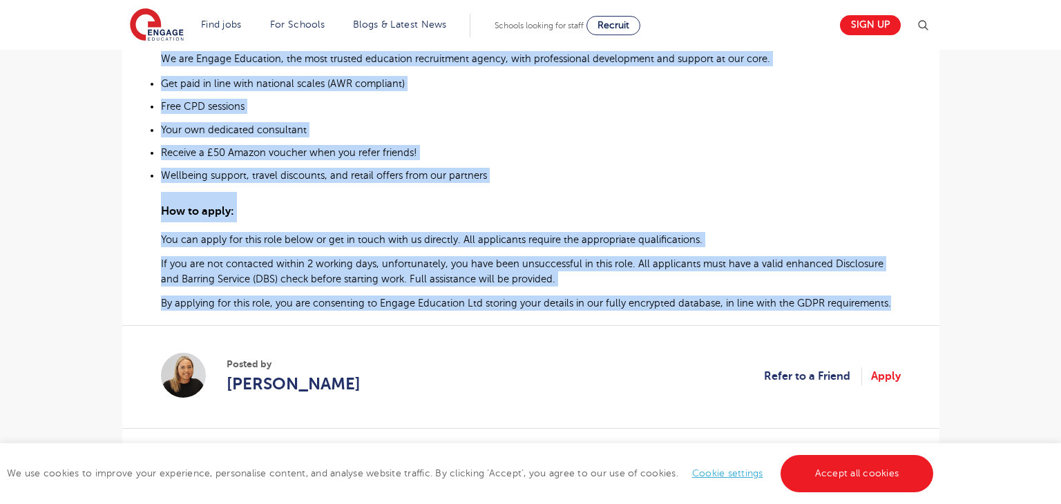
drag, startPoint x: 163, startPoint y: 310, endPoint x: 901, endPoint y: 290, distance: 738.3
copy div "Graduate Teaching Assistant – Primary School in Harrow Whether you’re about to …"
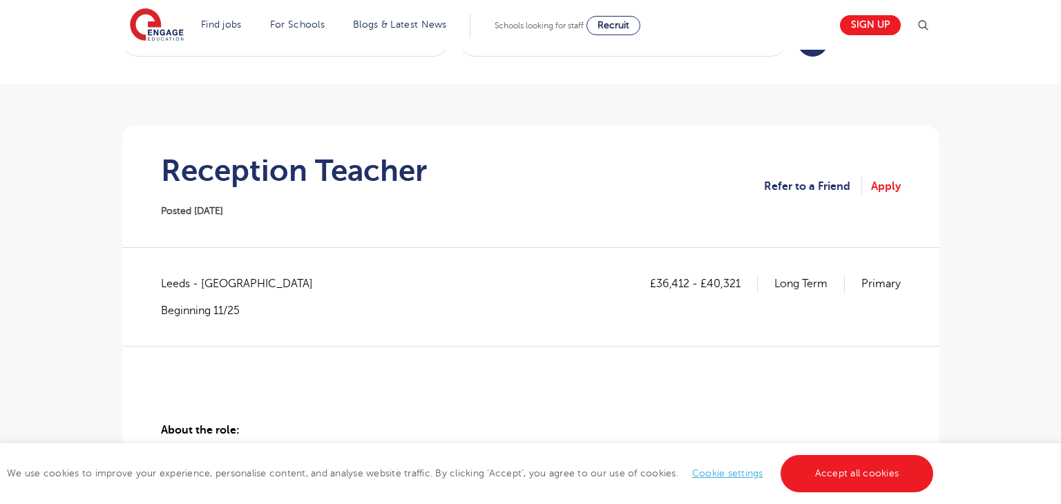
scroll to position [52, 0]
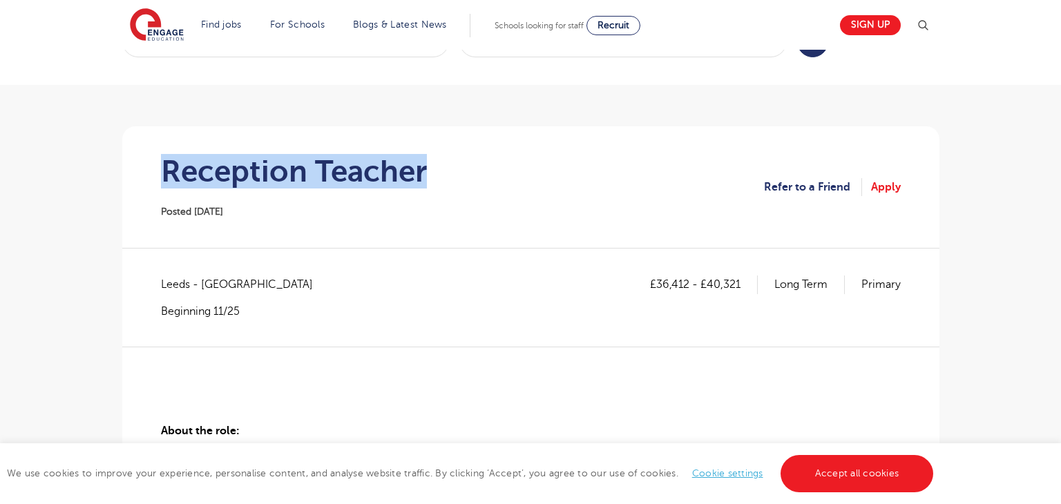
drag, startPoint x: 163, startPoint y: 162, endPoint x: 449, endPoint y: 165, distance: 286.1
click at [449, 165] on section "Reception Teacher Posted [DATE] Refer to a Friend Apply" at bounding box center [530, 187] width 795 height 122
copy h1 "Reception Teacher"
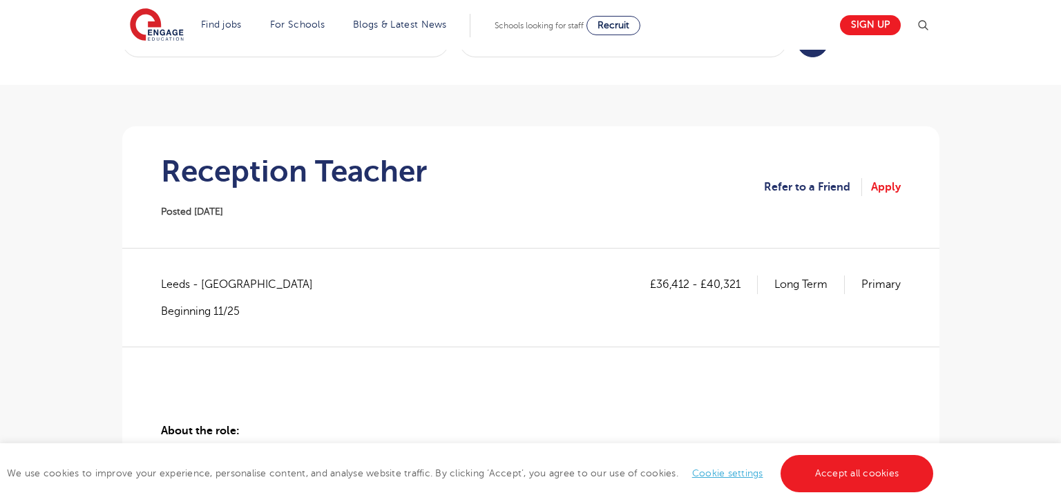
click at [178, 283] on span "Leeds - [GEOGRAPHIC_DATA]" at bounding box center [244, 285] width 166 height 18
copy span "[GEOGRAPHIC_DATA]"
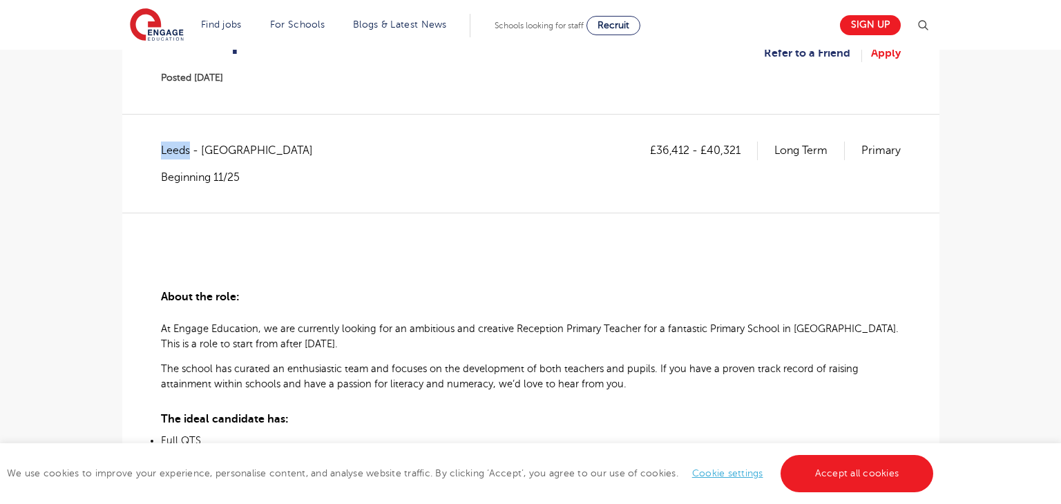
scroll to position [176, 0]
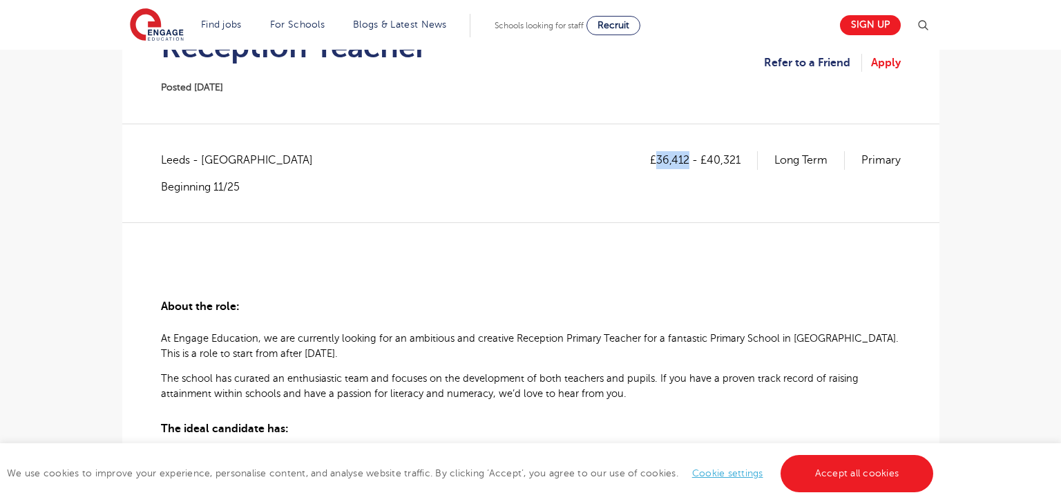
drag, startPoint x: 656, startPoint y: 158, endPoint x: 687, endPoint y: 163, distance: 30.9
click at [687, 163] on p "£36,412 - £40,321" at bounding box center [704, 160] width 108 height 18
copy p "36,412"
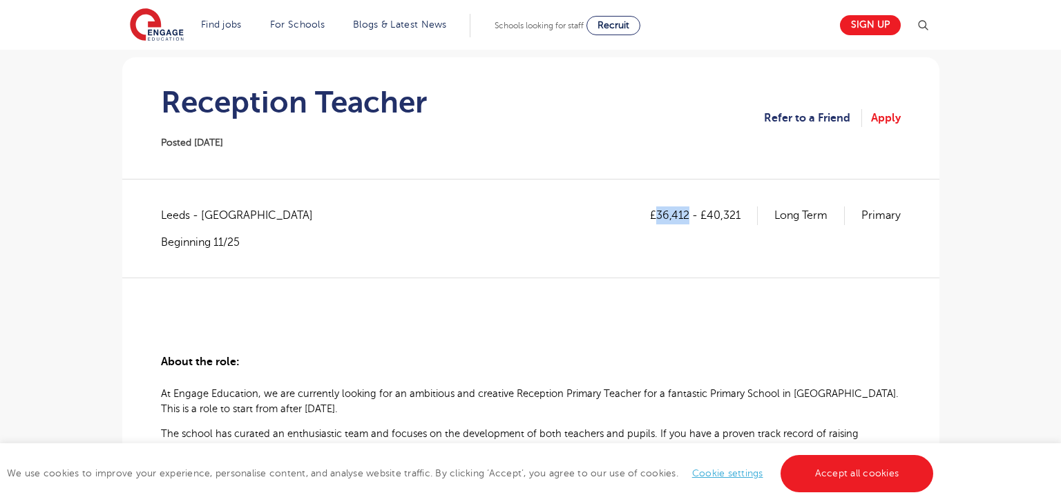
scroll to position [111, 0]
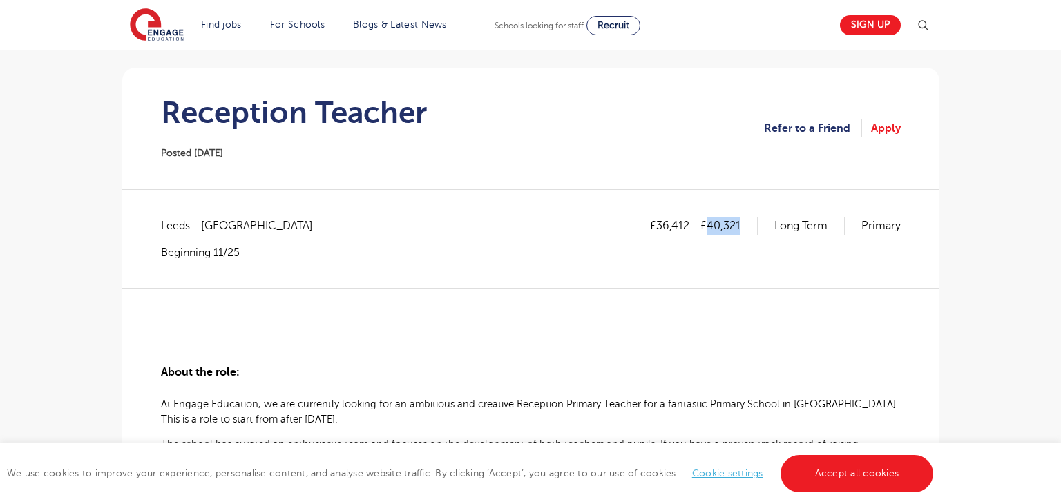
drag, startPoint x: 708, startPoint y: 229, endPoint x: 753, endPoint y: 231, distance: 45.7
click at [753, 231] on p "£36,412 - £40,321" at bounding box center [704, 226] width 108 height 18
copy p "40,321"
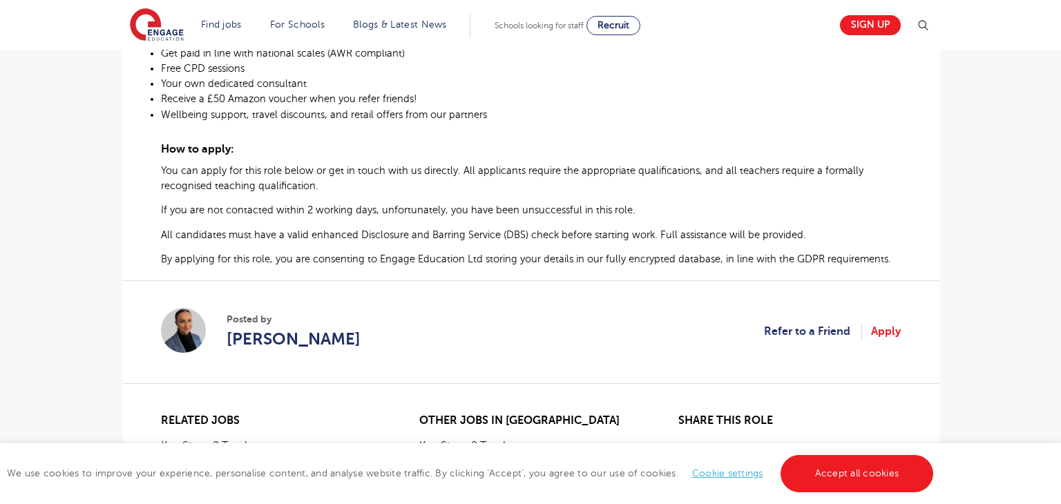
scroll to position [721, 0]
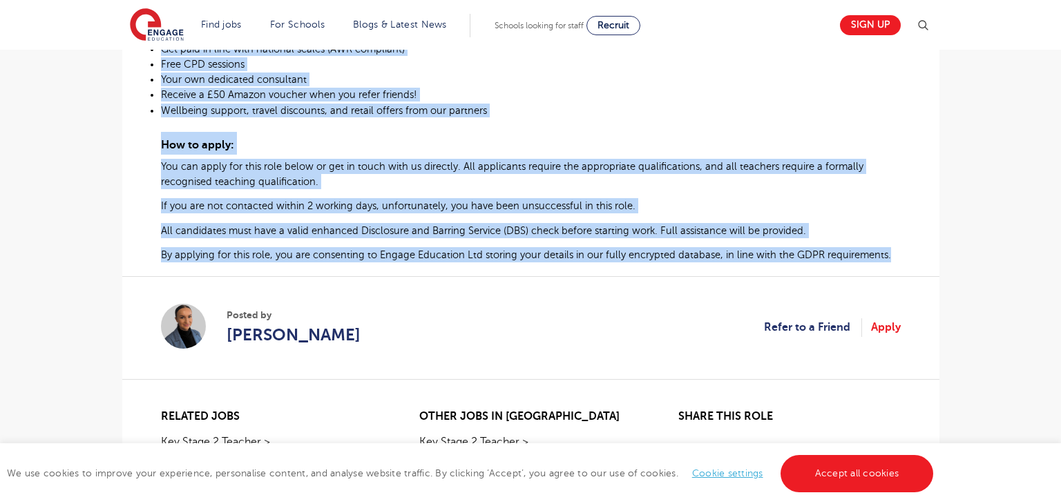
drag, startPoint x: 162, startPoint y: 238, endPoint x: 893, endPoint y: 263, distance: 732.2
copy div "About the role: At Engage Education, we are currently looking for an ambitious …"
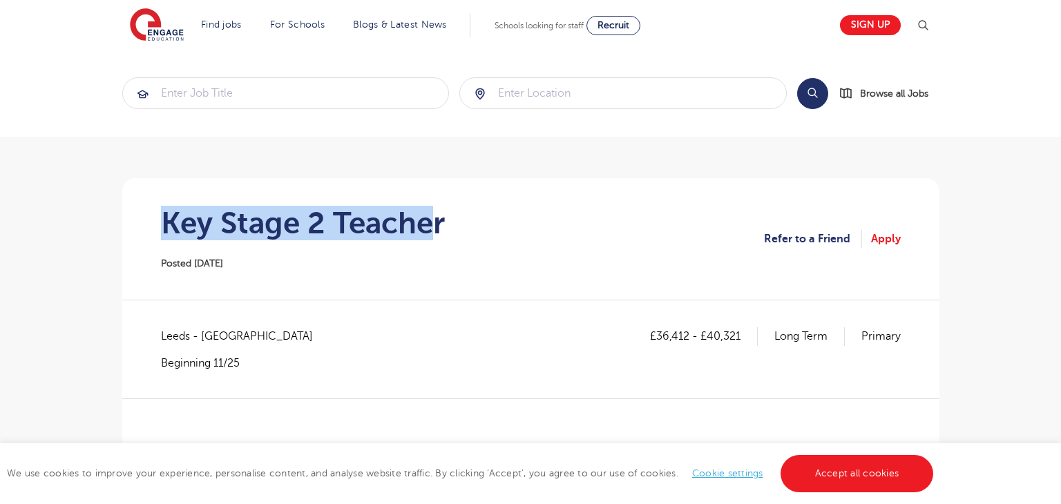
drag, startPoint x: 169, startPoint y: 221, endPoint x: 437, endPoint y: 227, distance: 267.5
click at [437, 227] on h1 "Key Stage 2 Teacher" at bounding box center [303, 223] width 284 height 35
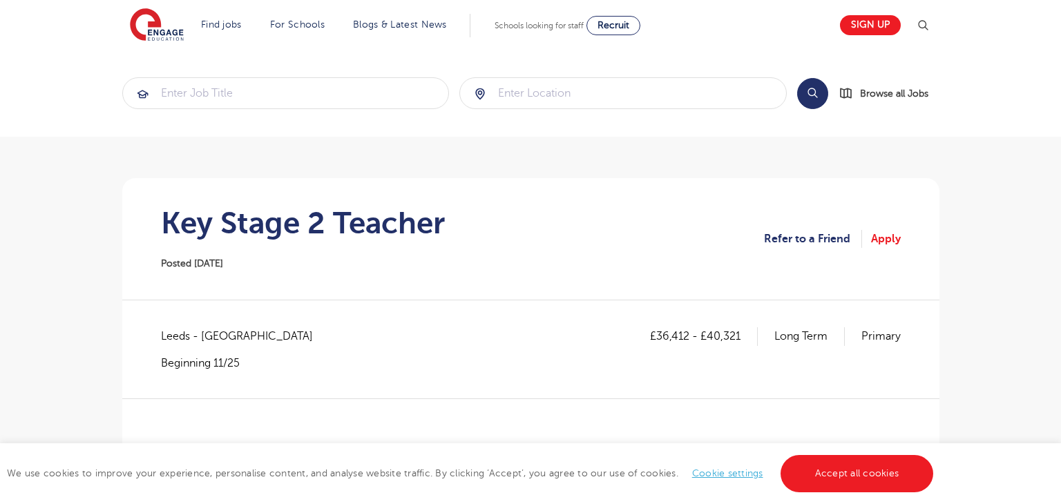
click at [411, 270] on div "Key Stage 2 Teacher Posted 01/10/25" at bounding box center [303, 239] width 284 height 66
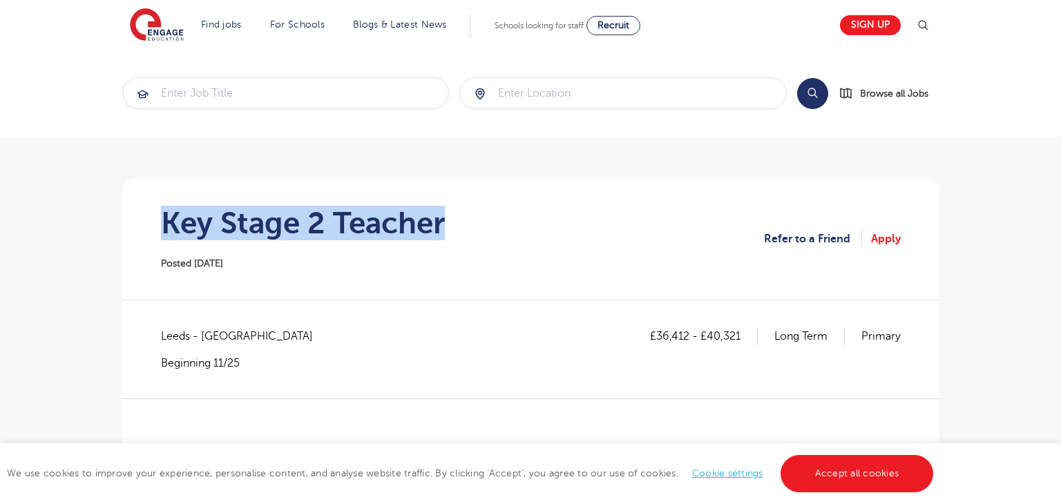
drag, startPoint x: 164, startPoint y: 223, endPoint x: 460, endPoint y: 236, distance: 296.0
click at [455, 234] on section "Key Stage 2 Teacher Posted 01/10/25 Refer to a Friend Apply" at bounding box center [530, 239] width 795 height 122
copy h1 "Key Stage 2 Teacher"
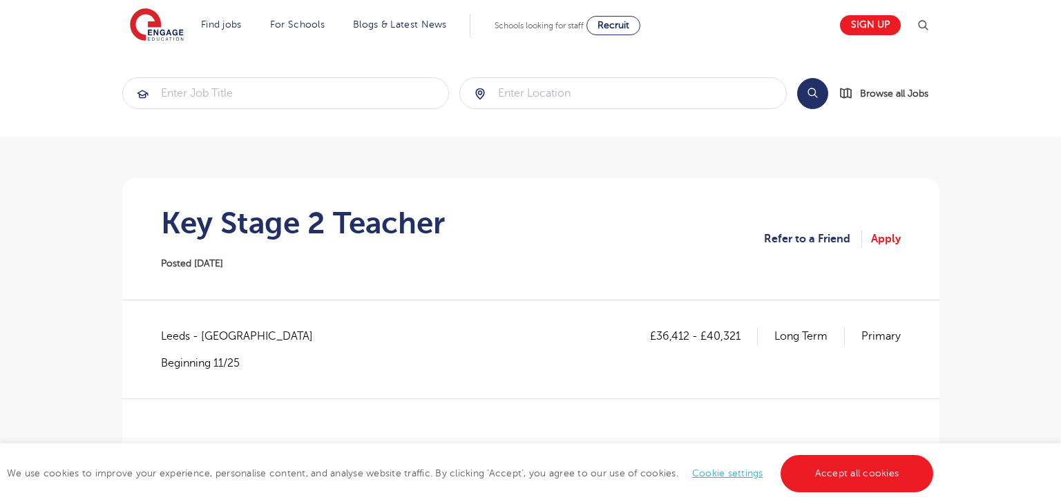
click at [176, 335] on span "Leeds - [GEOGRAPHIC_DATA]" at bounding box center [244, 337] width 166 height 18
click at [176, 334] on span "Leeds - Leeds" at bounding box center [244, 337] width 166 height 18
copy span "Leeds"
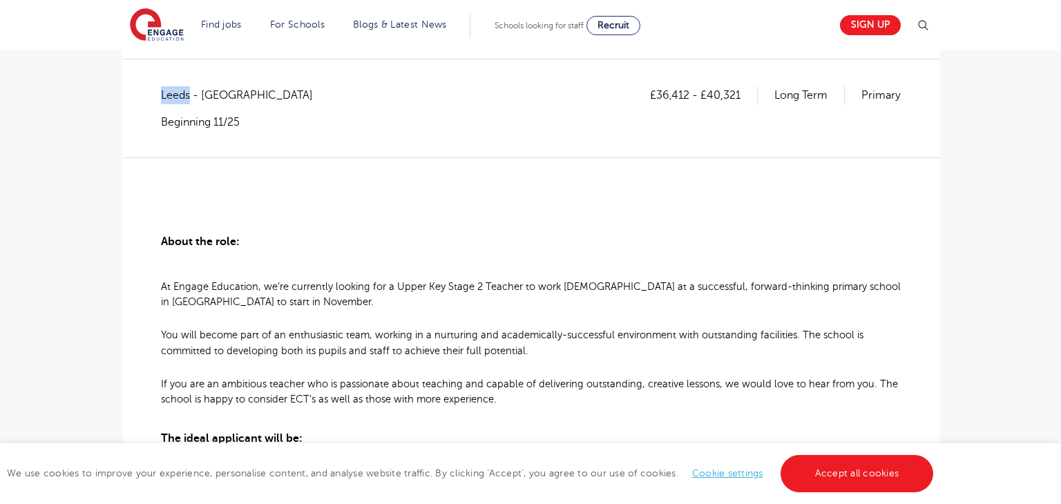
scroll to position [112, 0]
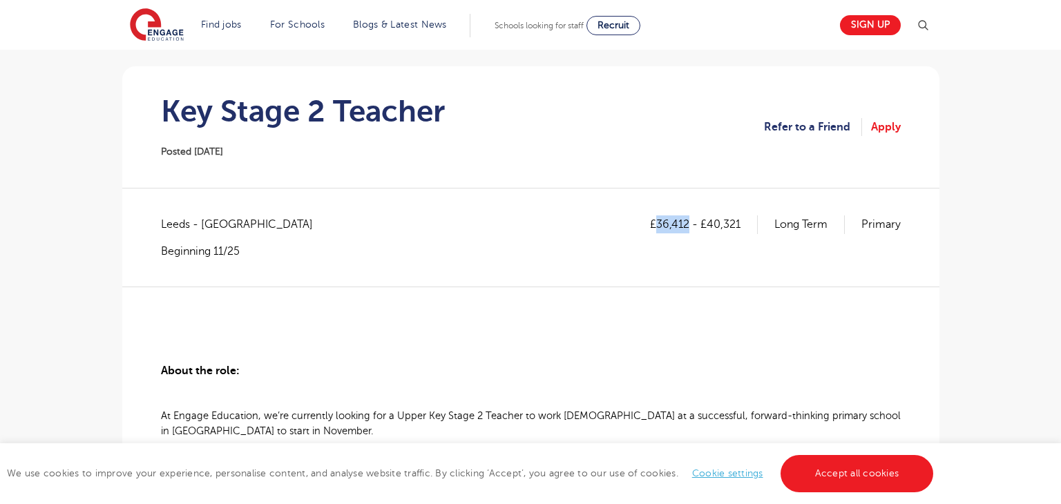
drag, startPoint x: 659, startPoint y: 223, endPoint x: 688, endPoint y: 225, distance: 29.1
click at [688, 225] on p "£36,412 - £40,321" at bounding box center [704, 225] width 108 height 18
copy p "36,412"
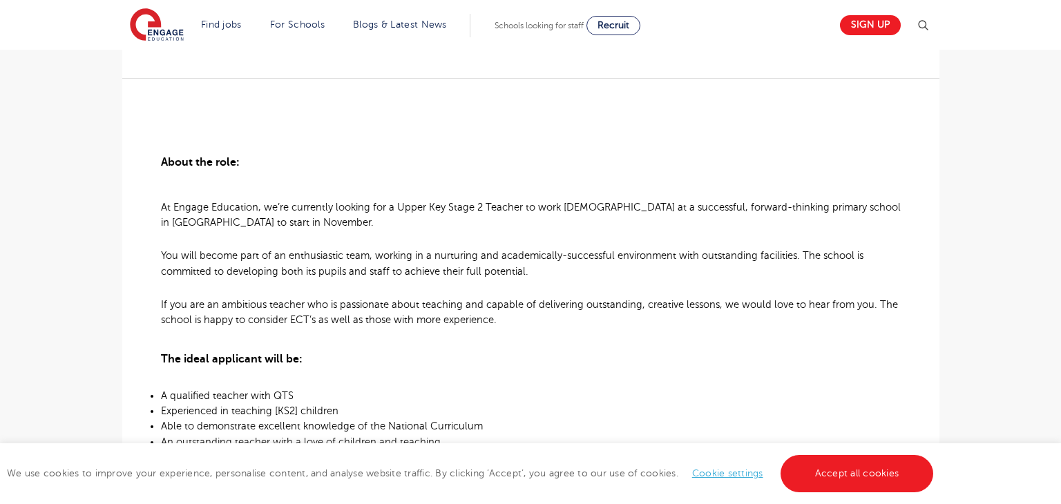
scroll to position [278, 0]
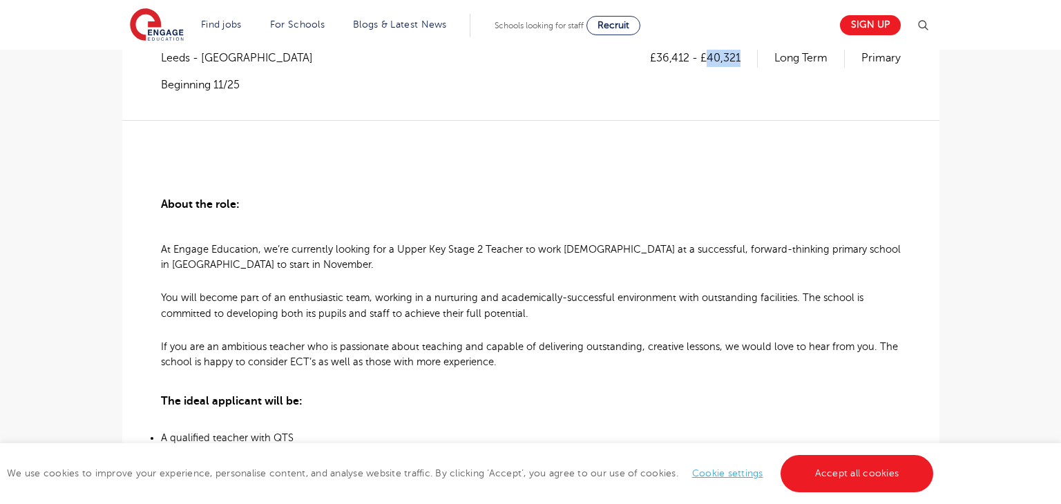
drag, startPoint x: 709, startPoint y: 55, endPoint x: 741, endPoint y: 53, distance: 32.5
click at [741, 53] on p "£36,412 - £40,321" at bounding box center [704, 58] width 108 height 18
copy p "40,321"
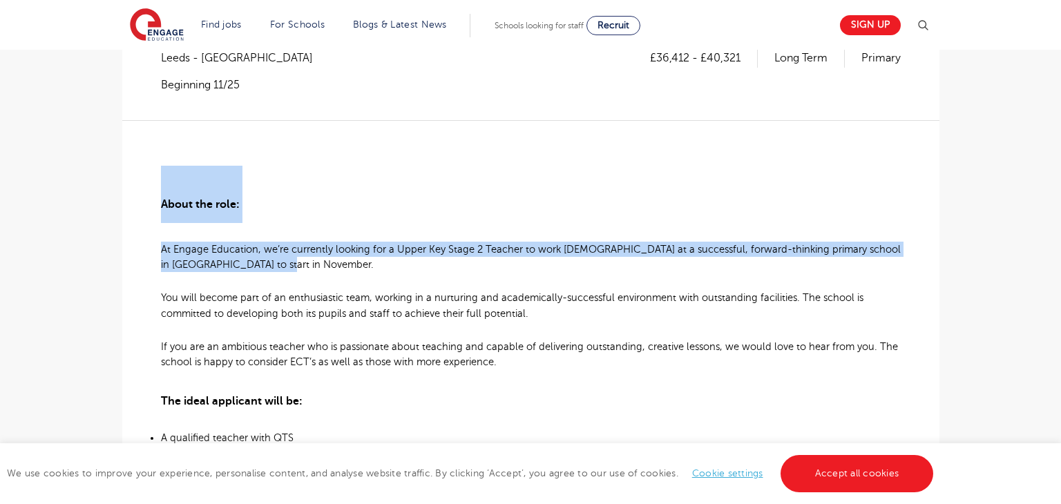
drag, startPoint x: 164, startPoint y: 198, endPoint x: 251, endPoint y: 269, distance: 112.0
click at [251, 269] on div "About the role: At Engage Education, we’re currently looking for a Upper Key St…" at bounding box center [531, 502] width 740 height 764
click at [270, 264] on p "At Engage Education, we’re currently looking for a Upper Key Stage 2 Teacher to…" at bounding box center [531, 257] width 740 height 30
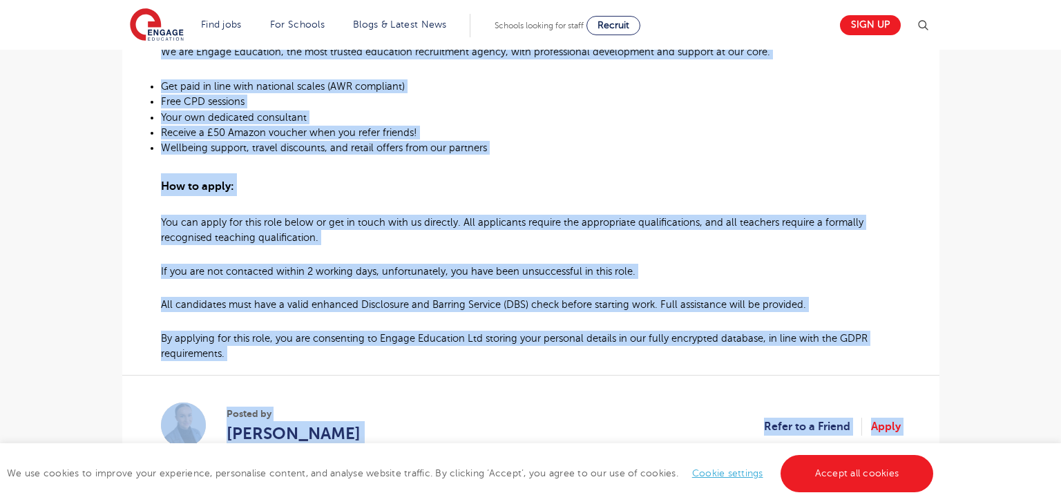
scroll to position [968, 0]
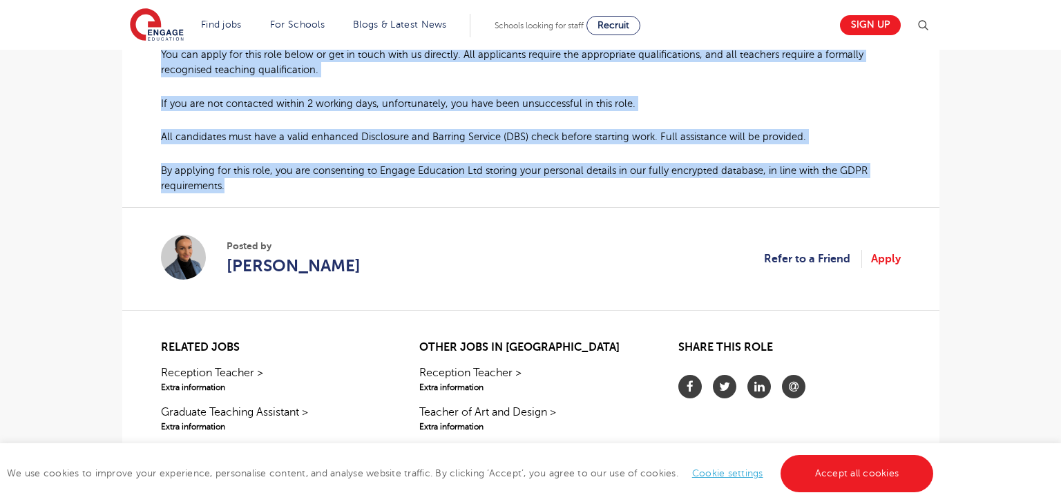
drag, startPoint x: 162, startPoint y: 204, endPoint x: 662, endPoint y: 190, distance: 500.5
copy div "About the role: At Engage Education, we’re currently looking for a Upper Key St…"
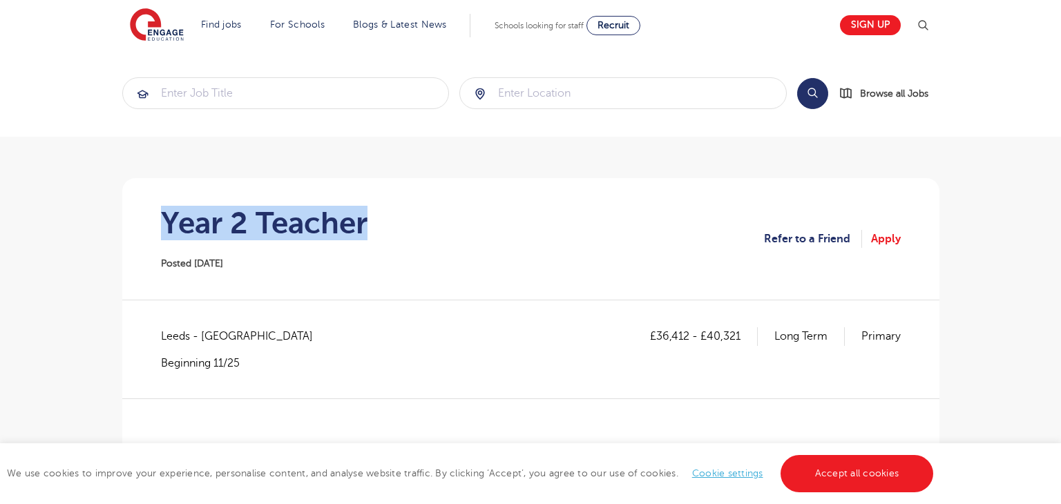
drag, startPoint x: 164, startPoint y: 222, endPoint x: 445, endPoint y: 228, distance: 280.6
click at [445, 228] on section "Year 2 Teacher Posted [DATE] Refer to a Friend Apply" at bounding box center [530, 239] width 795 height 122
copy h1 "Year 2 Teacher"
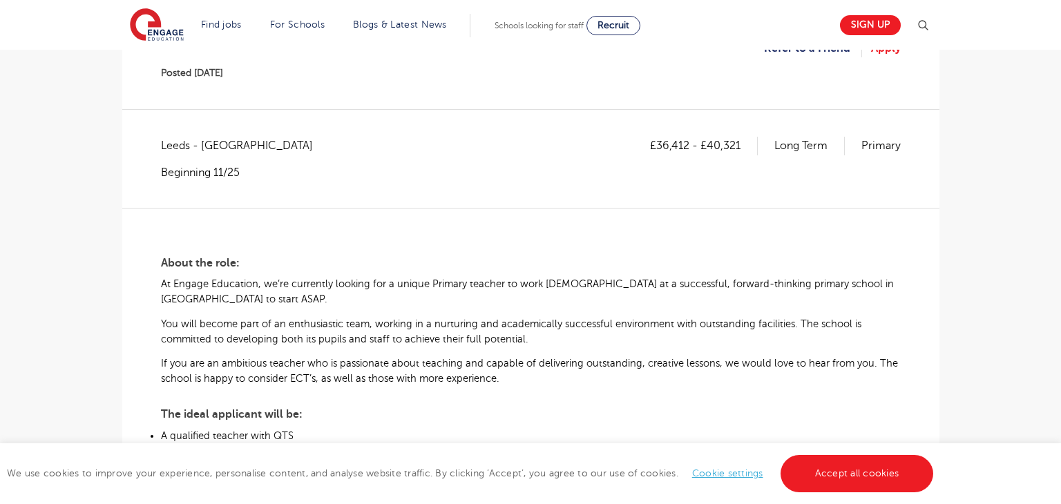
scroll to position [192, 0]
drag, startPoint x: 656, startPoint y: 142, endPoint x: 687, endPoint y: 148, distance: 31.6
click at [687, 148] on p "£36,412 - £40,321" at bounding box center [704, 144] width 108 height 18
copy p "36,412"
drag, startPoint x: 710, startPoint y: 144, endPoint x: 747, endPoint y: 144, distance: 37.3
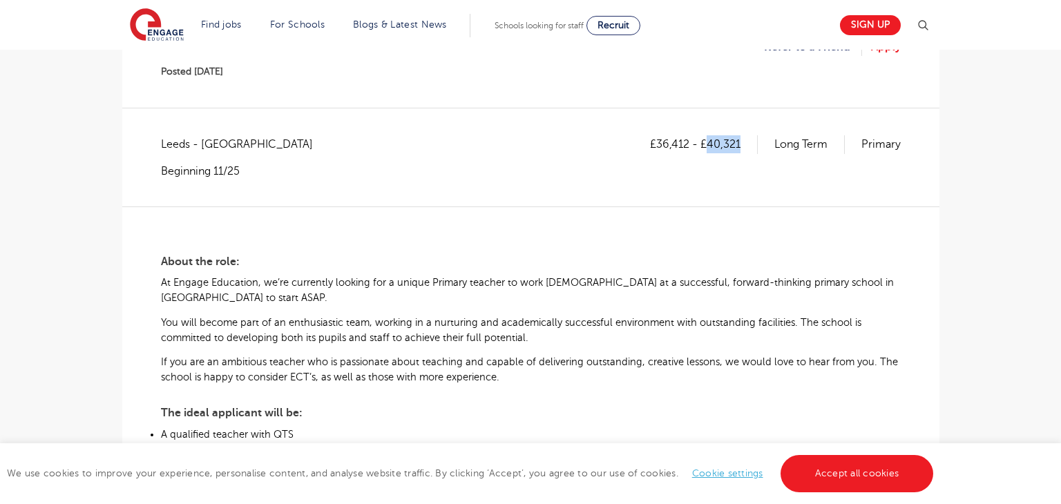
click at [747, 144] on p "£36,412 - £40,321" at bounding box center [704, 144] width 108 height 18
copy p "40,321"
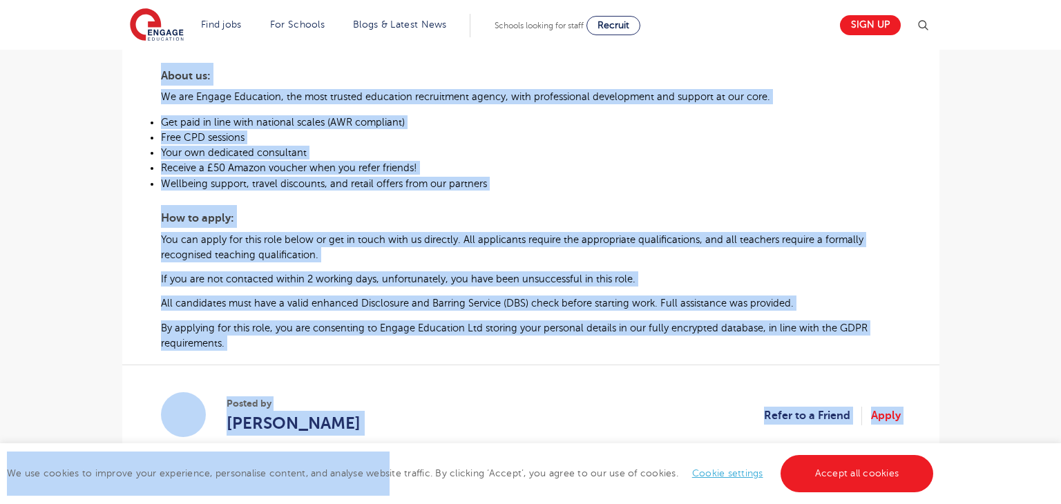
scroll to position [697, 0]
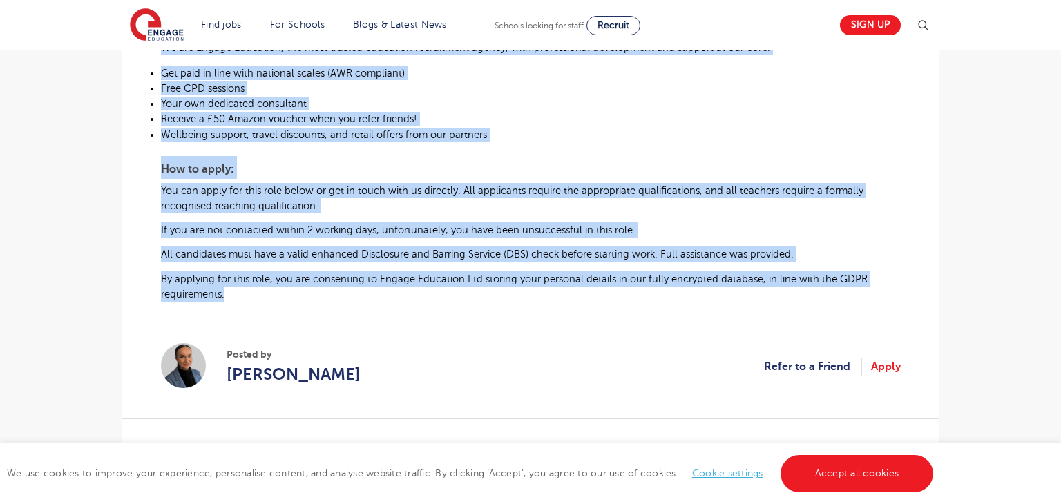
drag, startPoint x: 160, startPoint y: 262, endPoint x: 304, endPoint y: 296, distance: 148.5
click at [304, 296] on div "£36,412 - £40,321 Long Term Primary Leeds - Leeds Beginning 11/25 About the rol…" at bounding box center [530, 30] width 795 height 798
copy div "About the role: At Engage Education, we’re currently looking for a unique Prima…"
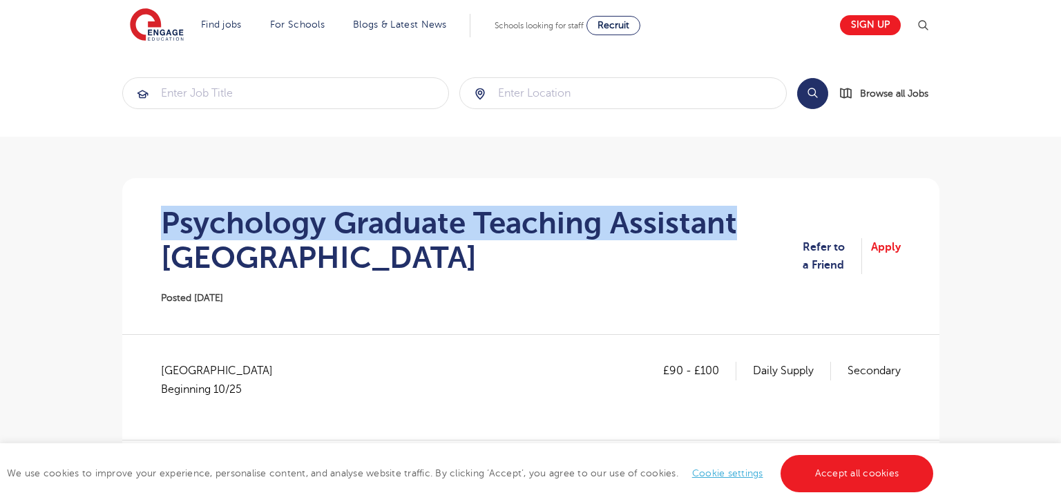
drag, startPoint x: 169, startPoint y: 223, endPoint x: 739, endPoint y: 229, distance: 569.4
click at [739, 229] on h1 "Psychology Graduate Teaching Assistant [GEOGRAPHIC_DATA]" at bounding box center [482, 240] width 643 height 69
copy h1 "Psychology Graduate Teaching Assistant"
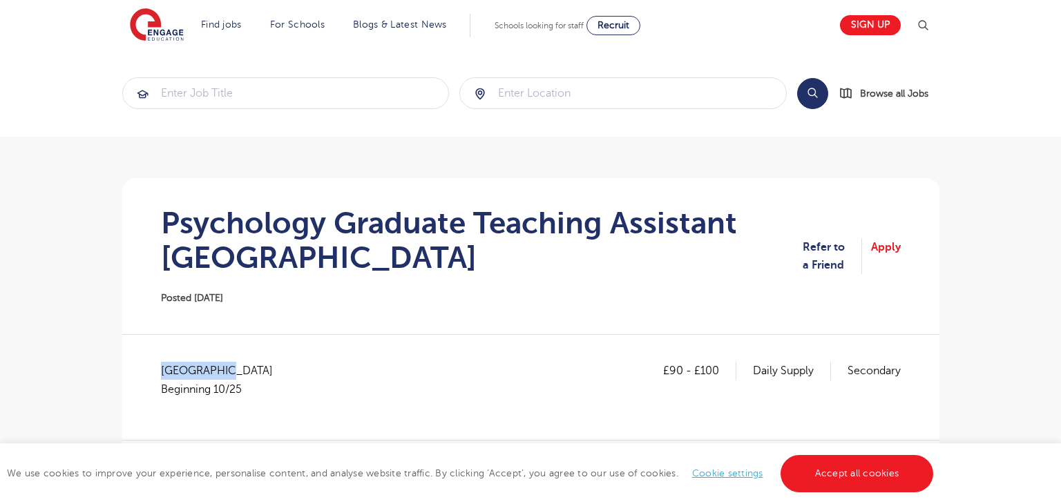
drag, startPoint x: 162, startPoint y: 368, endPoint x: 254, endPoint y: 370, distance: 92.6
click at [254, 370] on span "West Sussex Beginning 10/25" at bounding box center [224, 380] width 126 height 37
copy span "[GEOGRAPHIC_DATA]"
click at [436, 334] on div at bounding box center [530, 334] width 817 height 1
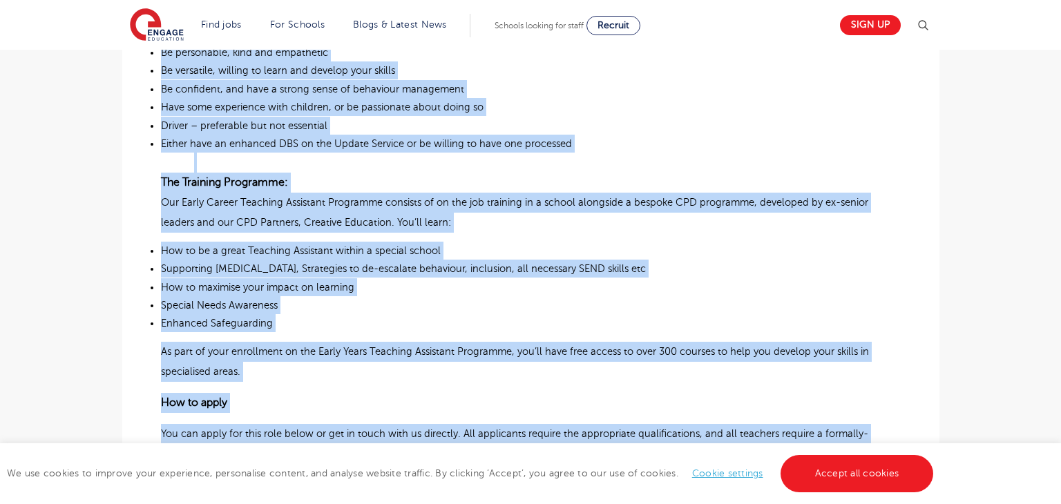
scroll to position [1147, 0]
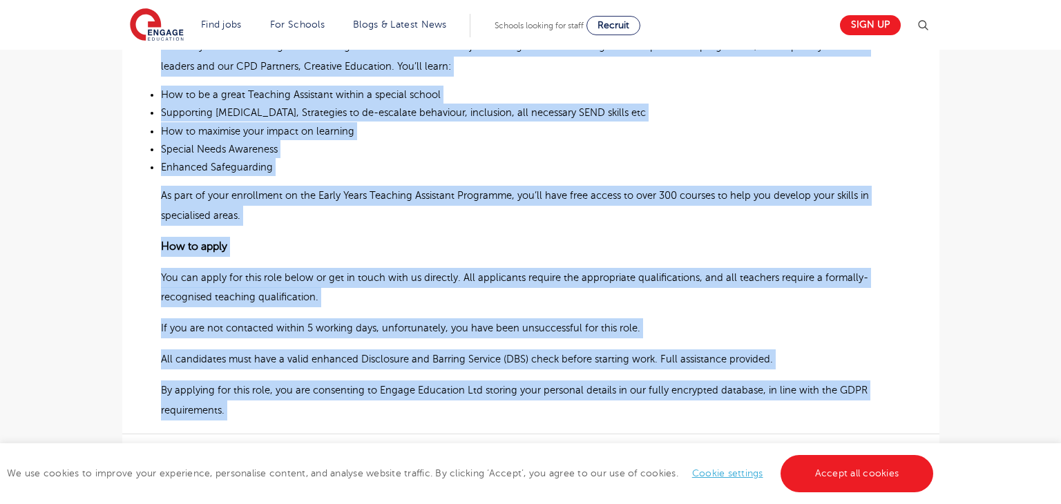
drag, startPoint x: 159, startPoint y: 370, endPoint x: 558, endPoint y: 407, distance: 401.1
copy div "Loremips Dolorsi Ametcons Adipiscin Elits do ei t Incididu Utlaboree do mag Ali…"
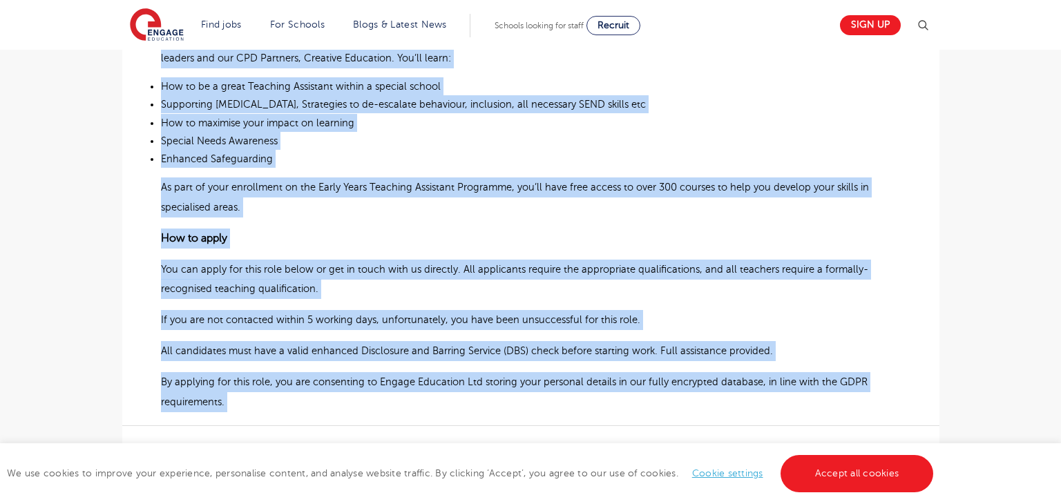
scroll to position [1169, 0]
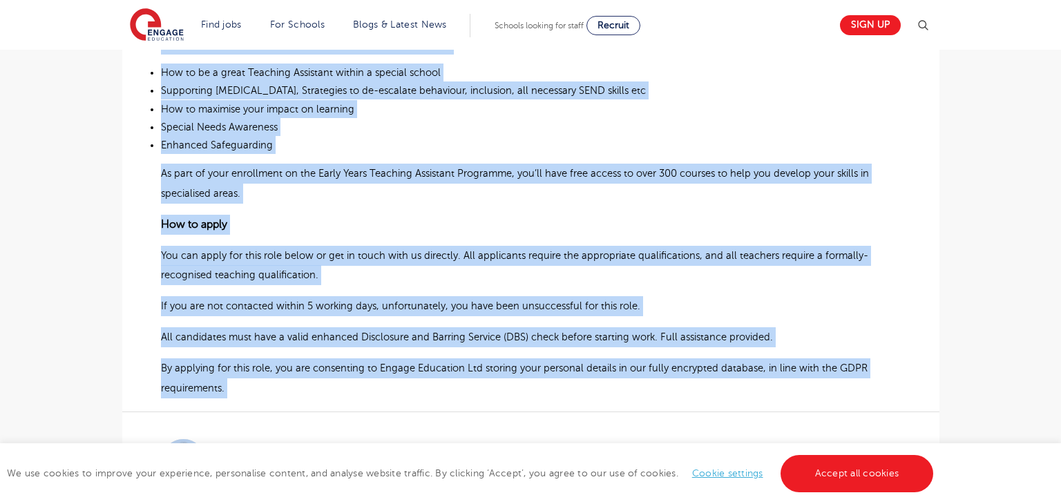
click at [370, 412] on section "Posted by [PERSON_NAME] Refer to a Friend Apply" at bounding box center [531, 463] width 740 height 103
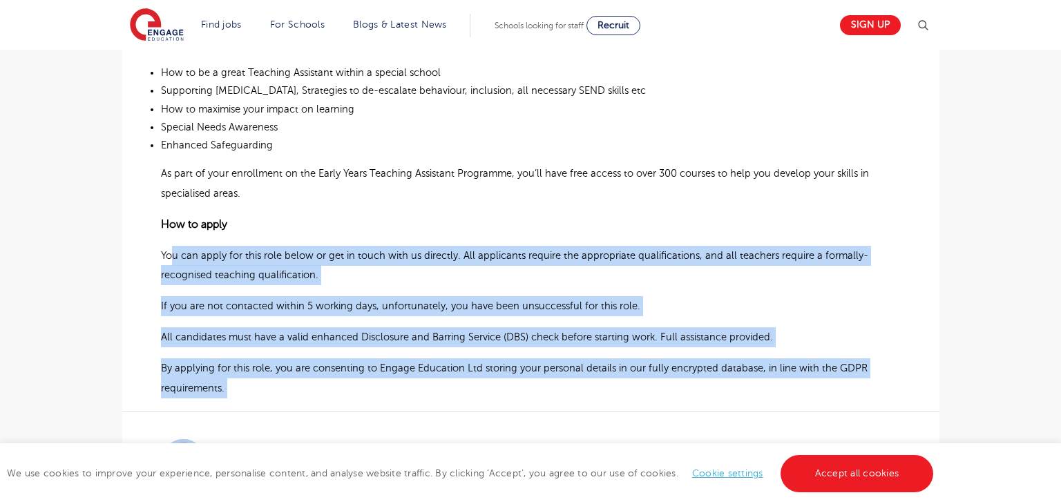
drag, startPoint x: 270, startPoint y: 384, endPoint x: 171, endPoint y: 249, distance: 166.5
click at [287, 412] on section "Posted by [PERSON_NAME] Refer to a Friend Apply" at bounding box center [531, 463] width 740 height 103
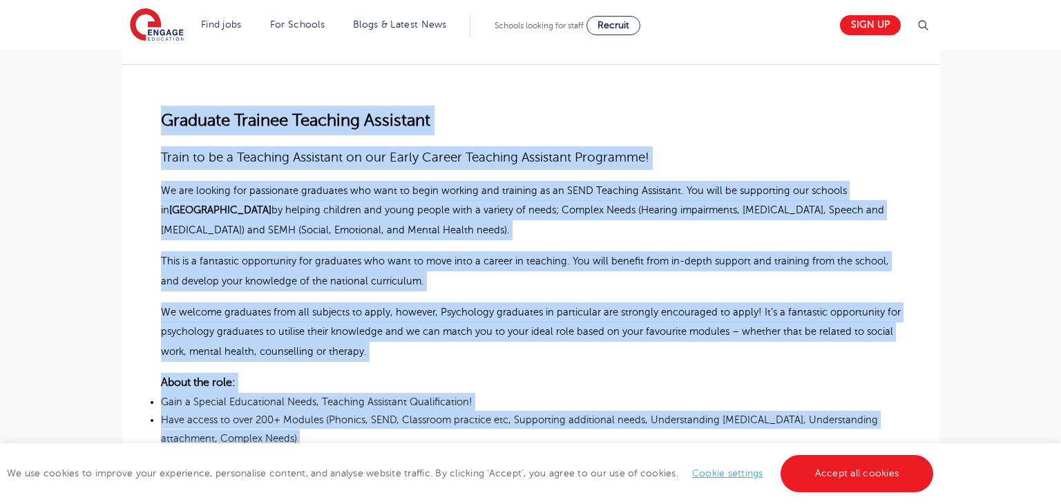
scroll to position [372, 0]
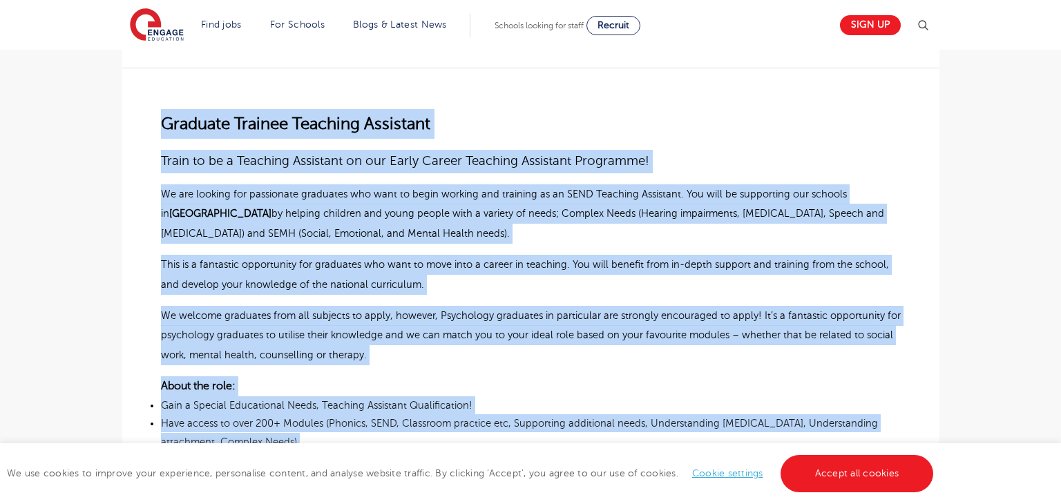
drag, startPoint x: 220, startPoint y: 372, endPoint x: 159, endPoint y: 131, distance: 249.4
copy div "Loremips Dolorsi Ametcons Adipiscin Elits do ei t Incididu Utlaboree do mag Ali…"
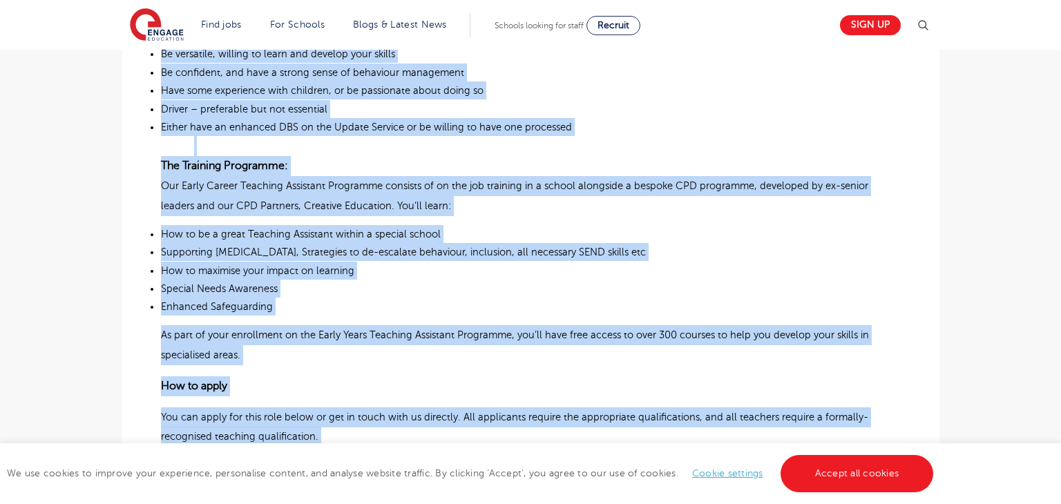
click at [712, 243] on p "Supporting [MEDICAL_DATA], Strategies to de-escalate behaviour, inclusion, all …" at bounding box center [531, 252] width 740 height 18
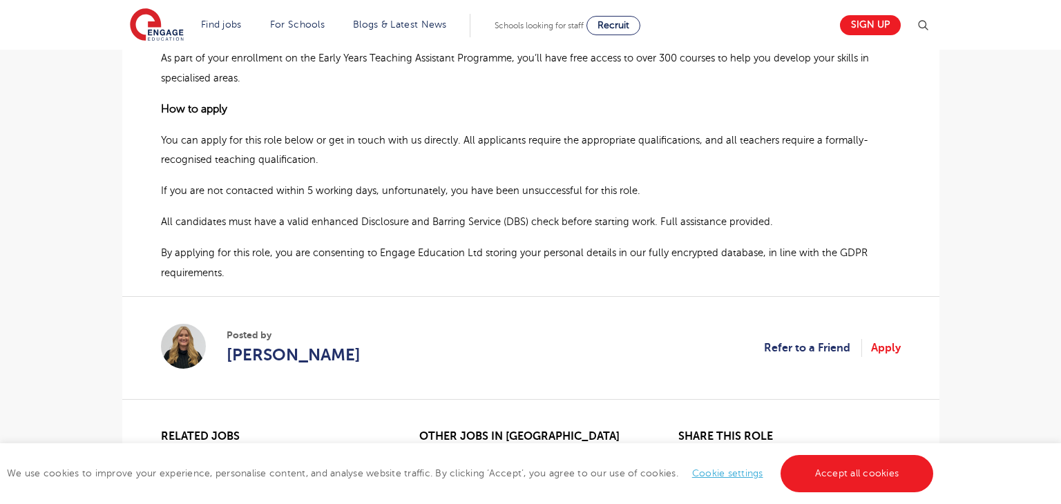
scroll to position [1291, 0]
